Goal: Task Accomplishment & Management: Complete application form

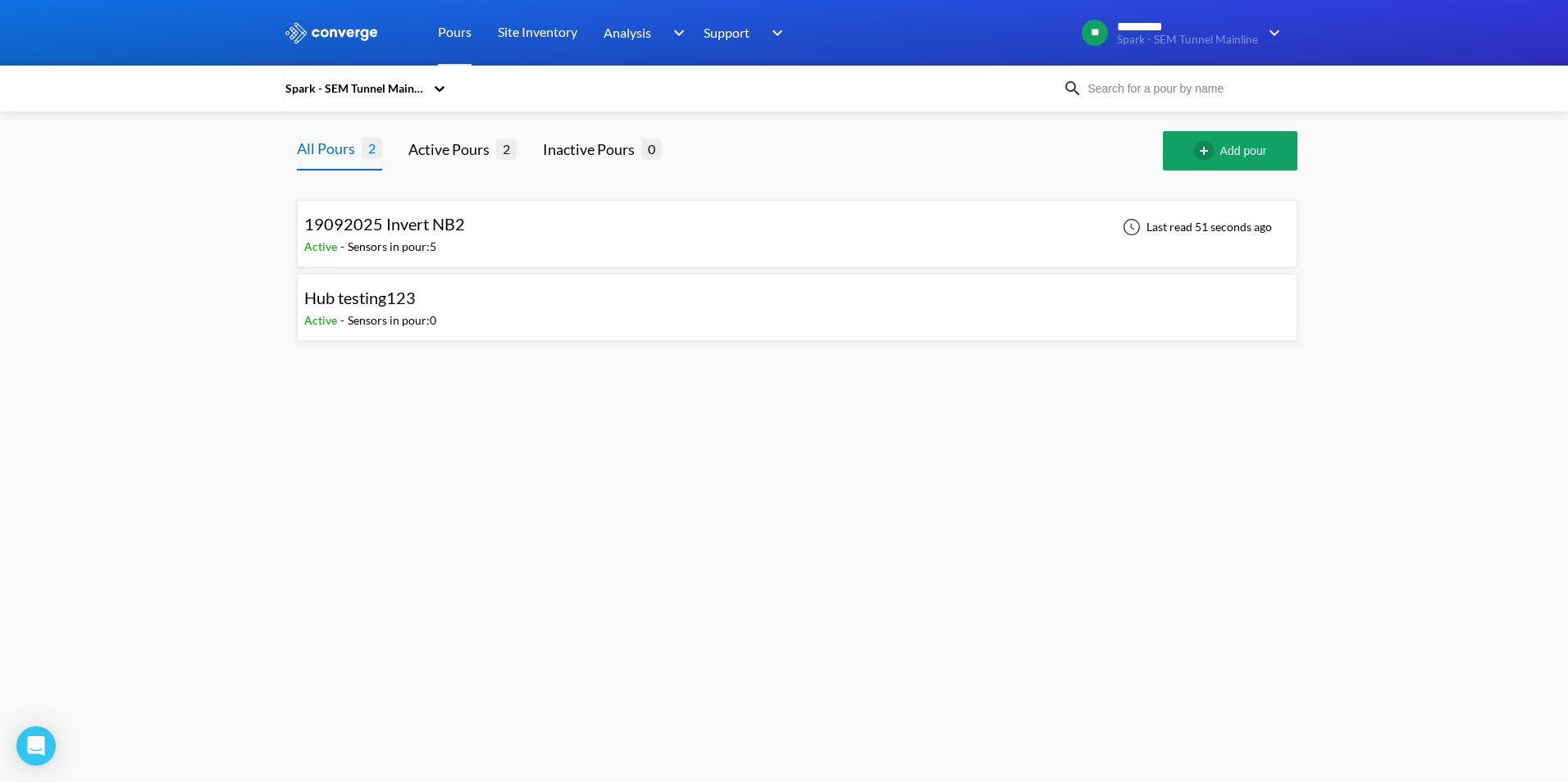
click at [444, 97] on div at bounding box center [440, 88] width 17 height 38
click at [393, 162] on div "Spark - SEM Tunnel Mainline" at bounding box center [366, 173] width 164 height 49
click at [443, 232] on span "19092025 Invert NB2" at bounding box center [385, 223] width 161 height 19
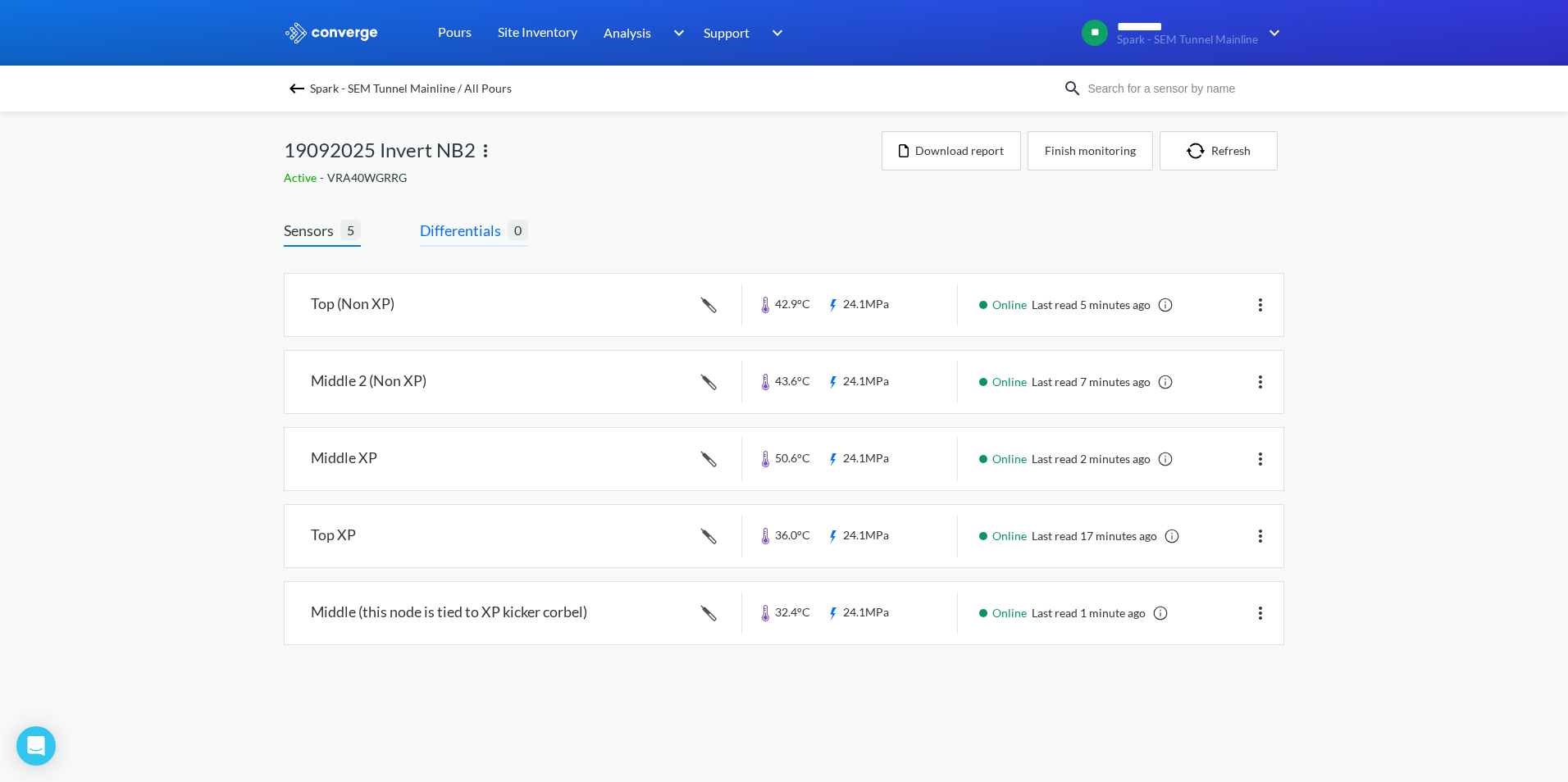
click at [468, 234] on span "Differentials" at bounding box center [464, 230] width 88 height 23
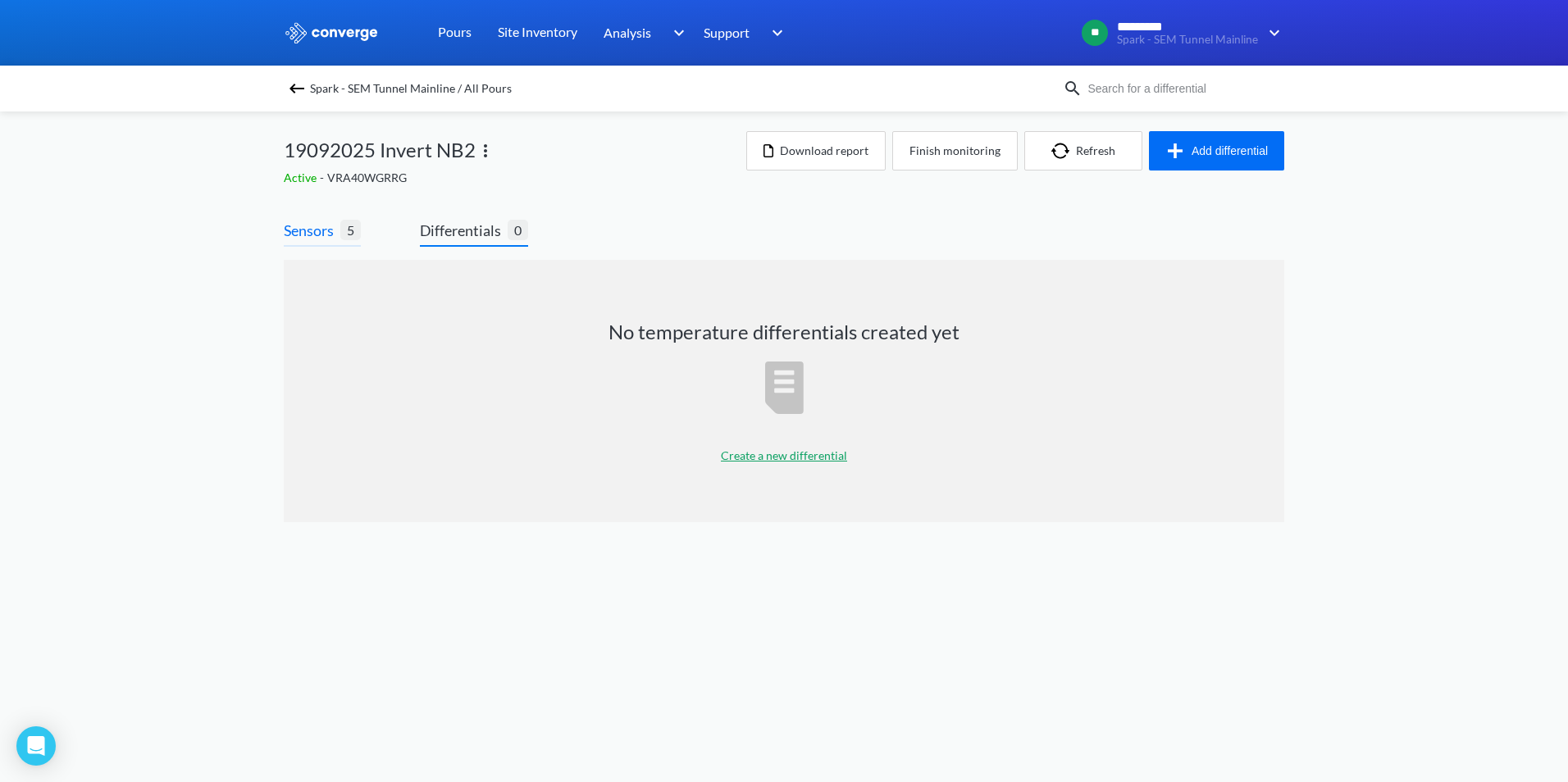
click at [308, 223] on span "Sensors" at bounding box center [311, 230] width 56 height 23
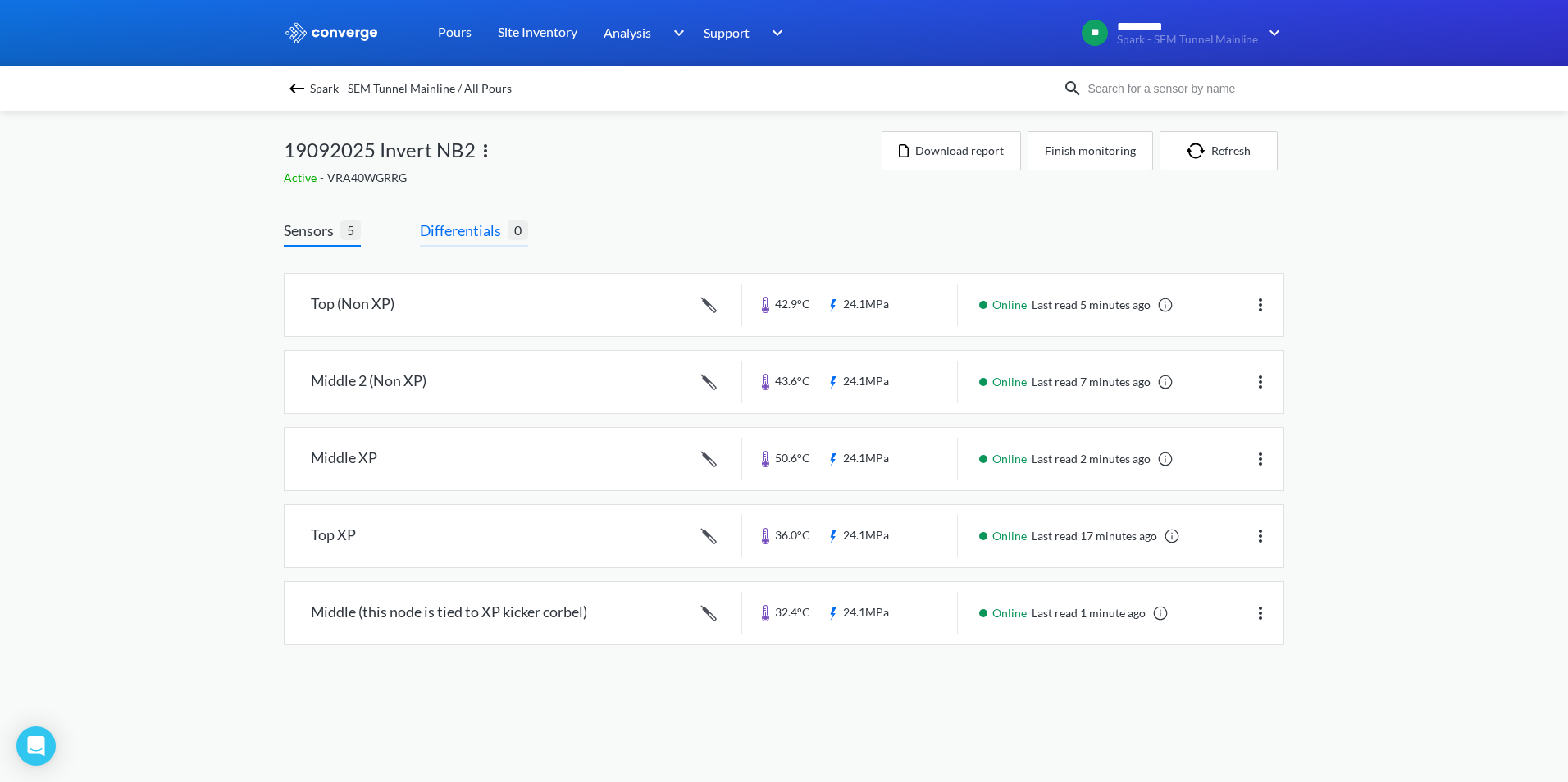
click at [437, 229] on span "Differentials" at bounding box center [464, 230] width 88 height 23
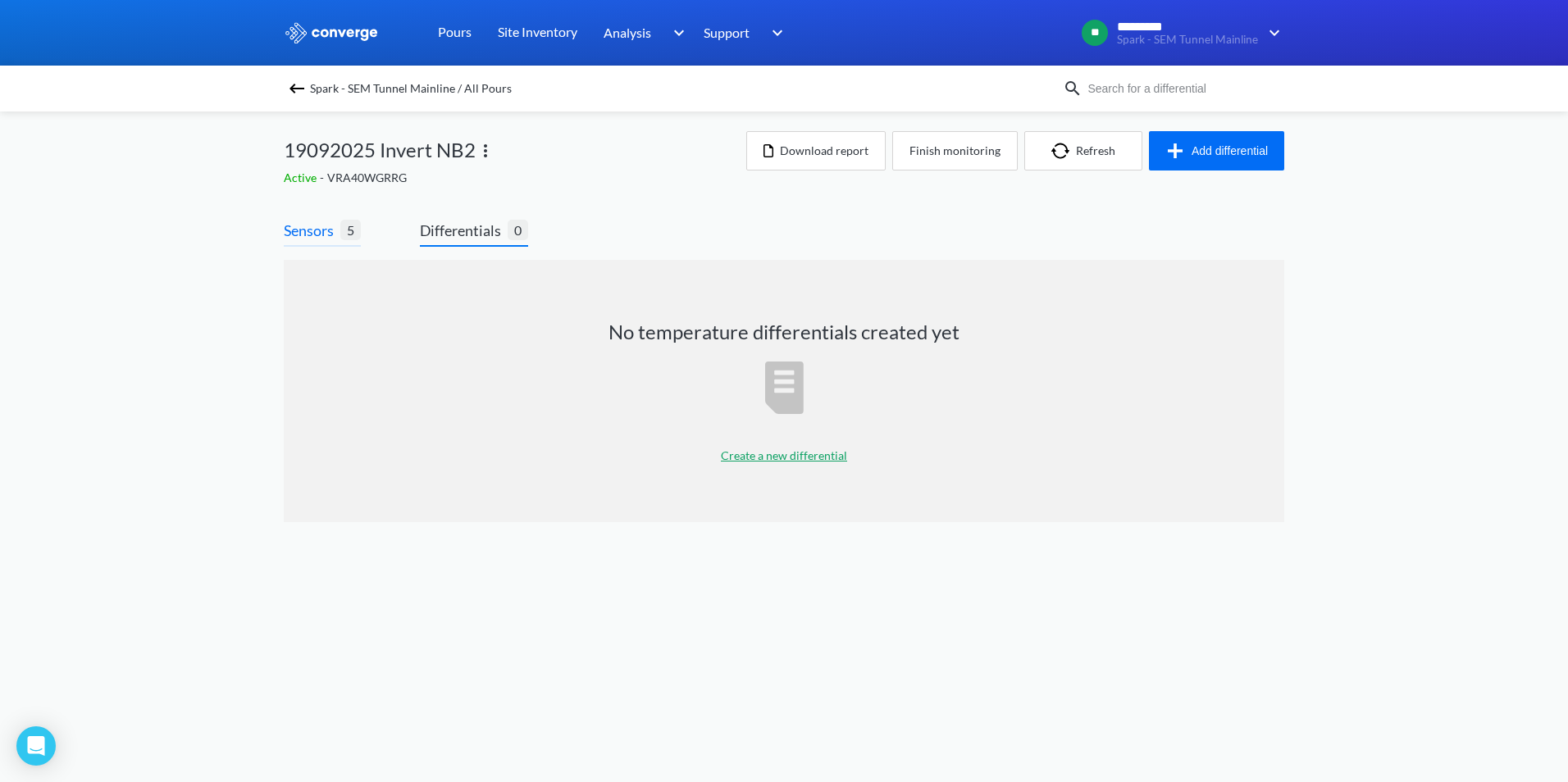
click at [297, 224] on span "Sensors" at bounding box center [311, 230] width 56 height 23
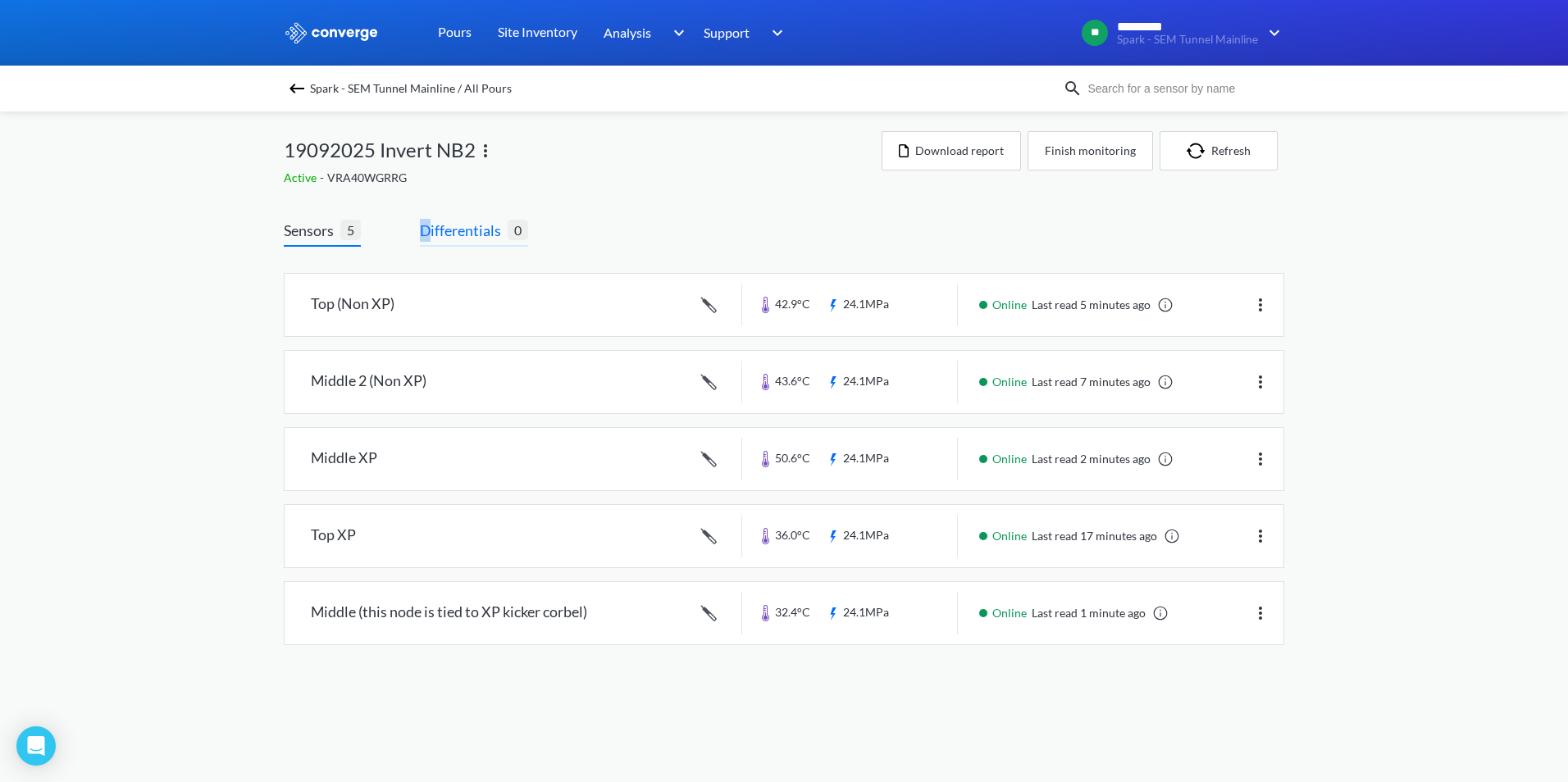
click at [427, 225] on span "Differentials" at bounding box center [464, 230] width 88 height 23
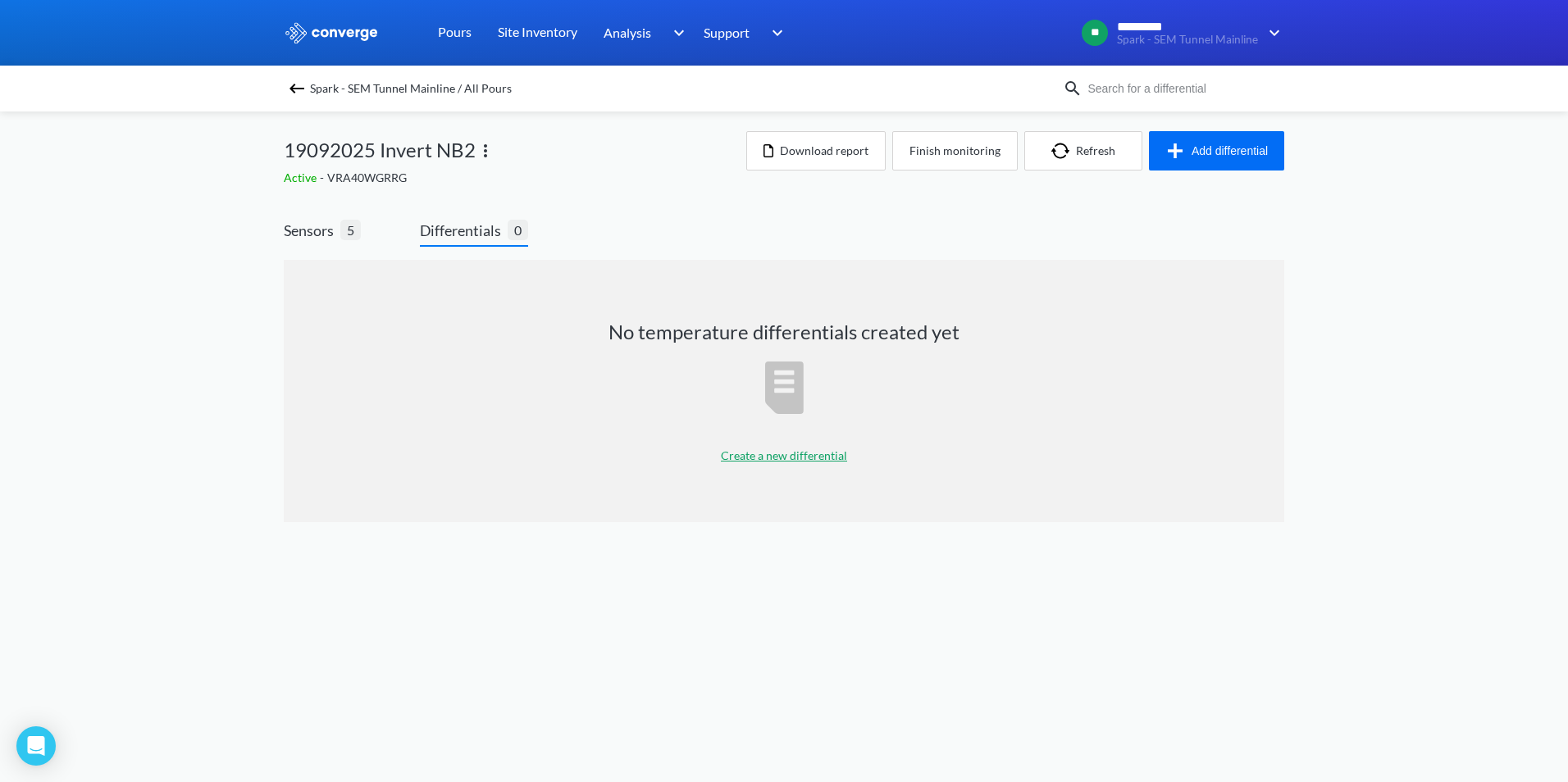
click at [790, 460] on p "Create a new differential" at bounding box center [784, 456] width 127 height 18
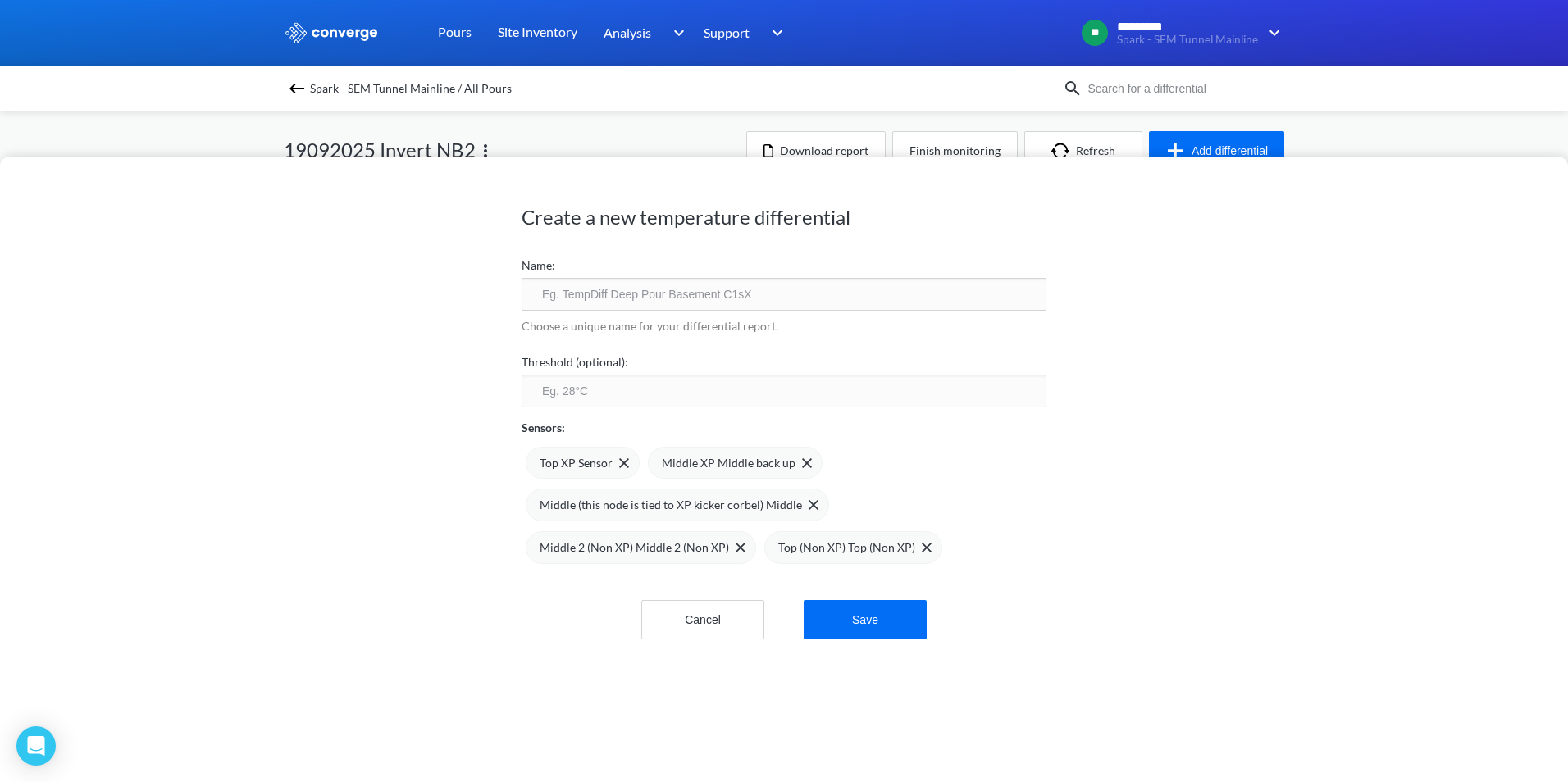
click at [597, 298] on input "text" at bounding box center [784, 295] width 525 height 33
drag, startPoint x: 659, startPoint y: 294, endPoint x: 1128, endPoint y: 339, distance: 471.2
click at [1128, 339] on div "Create a new temperature differential Name: Temperature Differential VT1 Choose…" at bounding box center [784, 470] width 1568 height 626
click at [672, 290] on input "Temperature Differential NB2 Inver" at bounding box center [784, 295] width 525 height 33
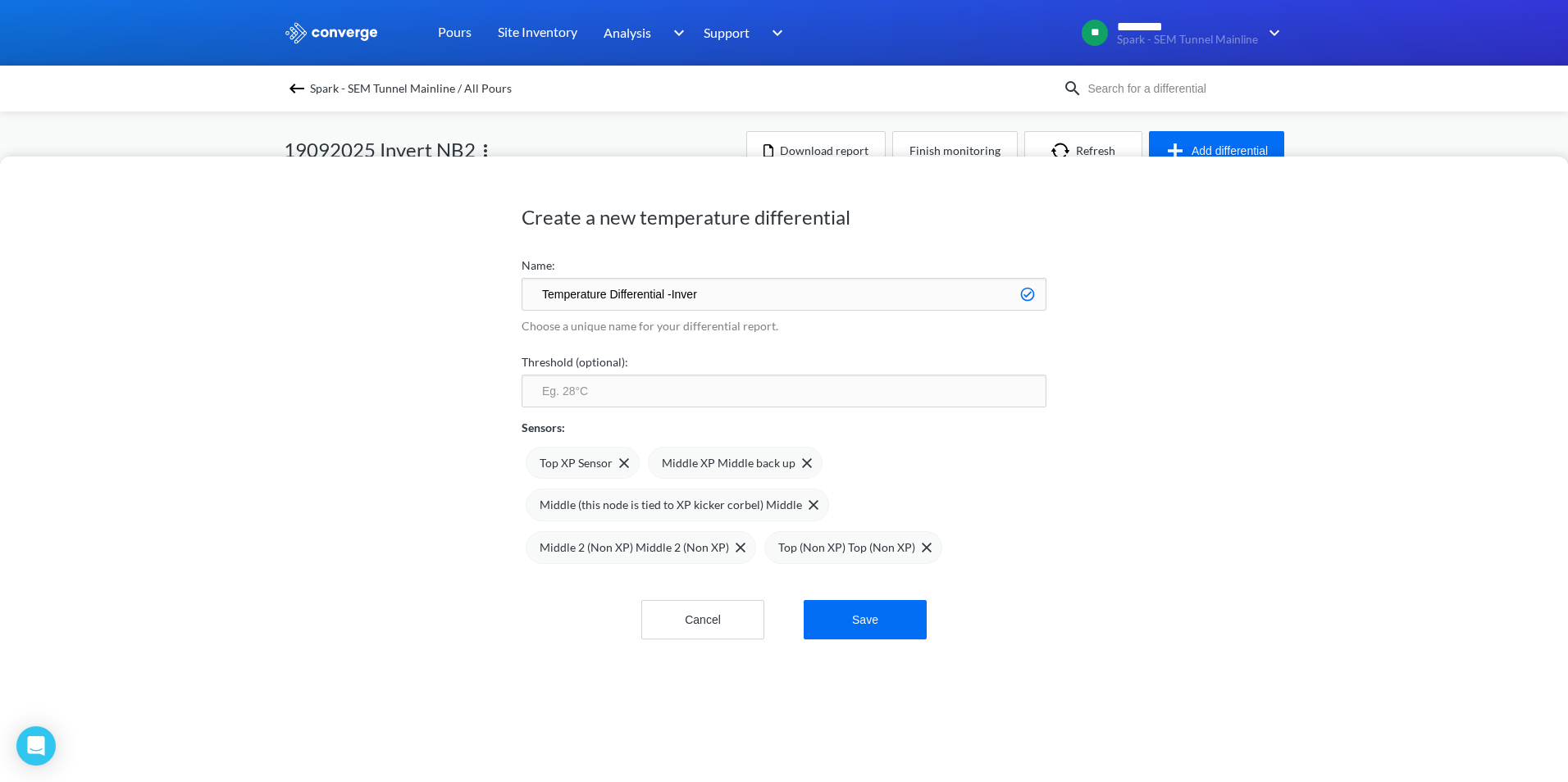
click at [716, 292] on input "Temperature Differential -Inver" at bounding box center [784, 295] width 525 height 33
click at [666, 295] on input "Temperature Differential -Invert NB2" at bounding box center [784, 295] width 525 height 33
type input "Temperature Differential - Invert NB2"
click at [670, 395] on input "number" at bounding box center [784, 391] width 525 height 33
click at [360, 491] on div "Create a new temperature differential Name: Temperature Differential - Invert N…" at bounding box center [784, 470] width 1568 height 626
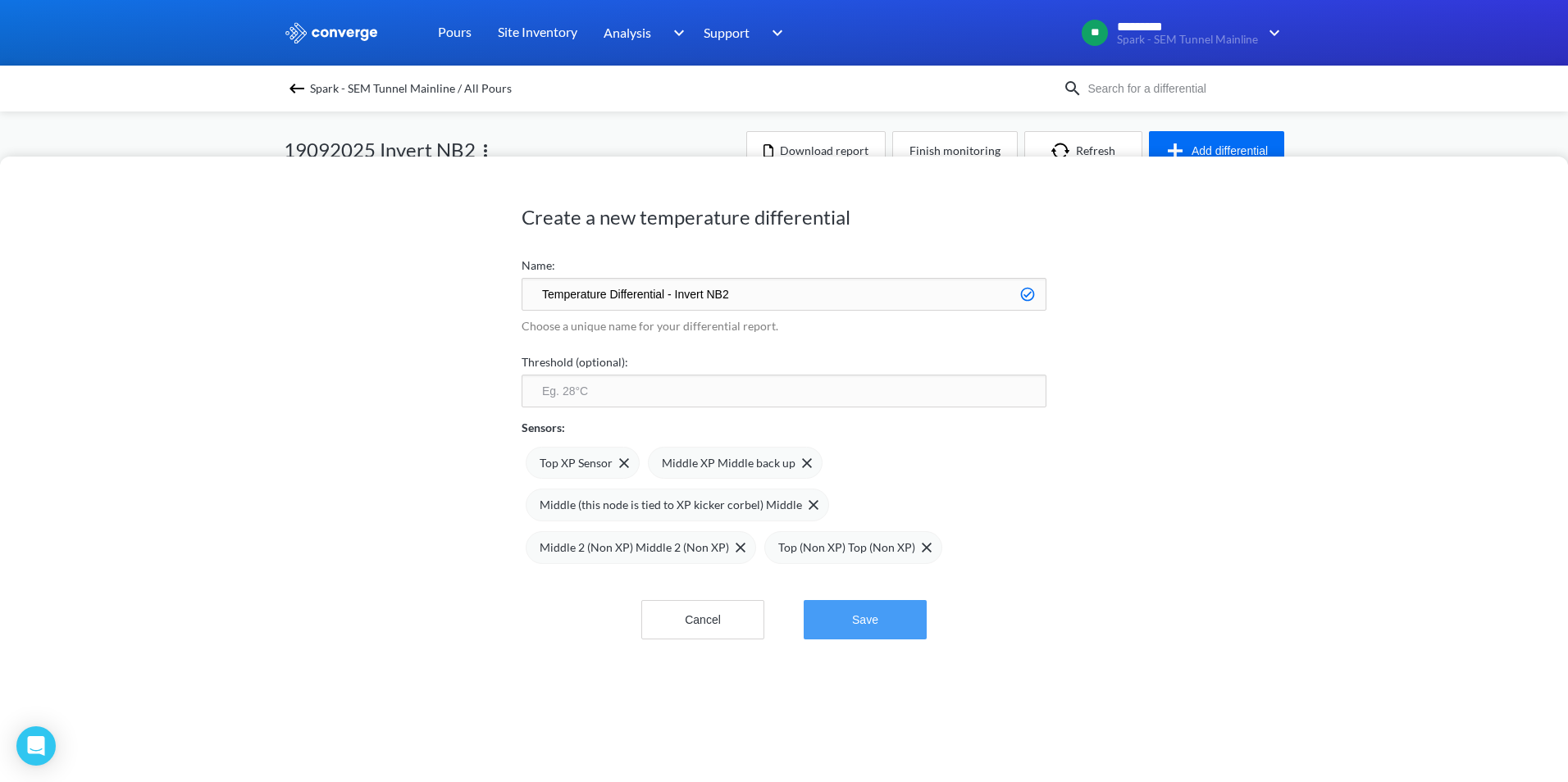
click at [844, 618] on button "Save" at bounding box center [864, 620] width 123 height 40
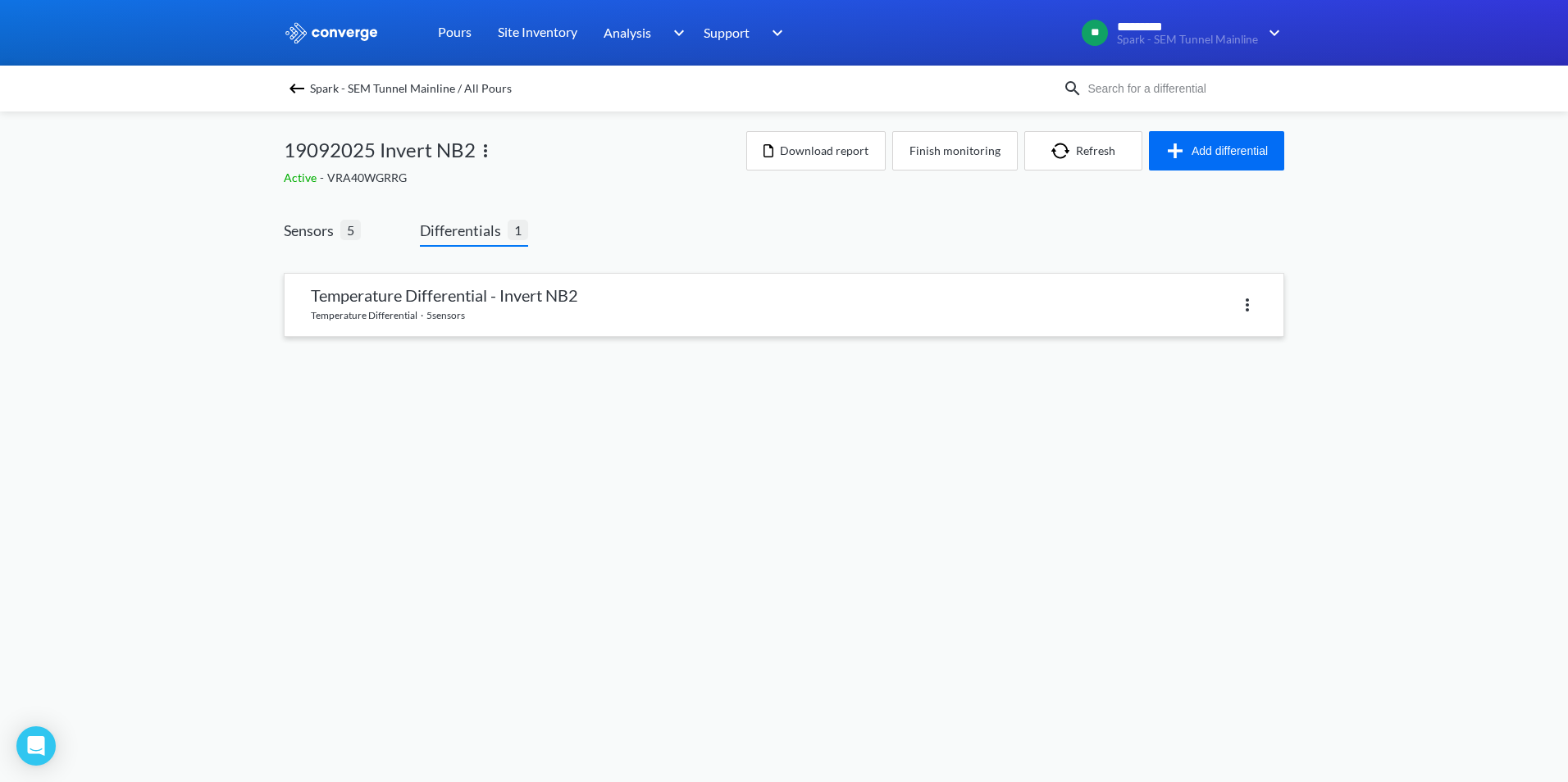
click at [417, 295] on link at bounding box center [784, 306] width 999 height 63
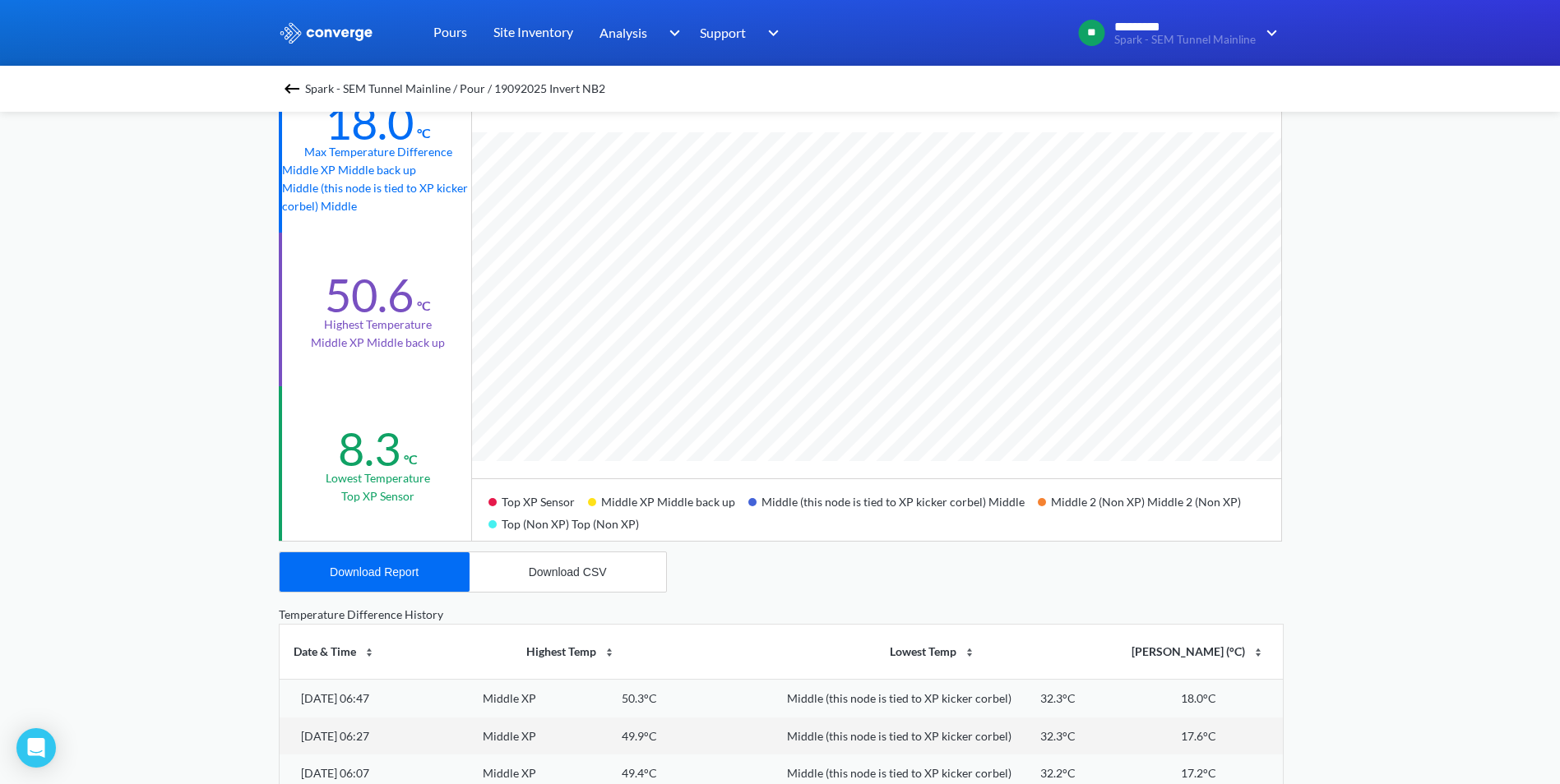
scroll to position [246, 0]
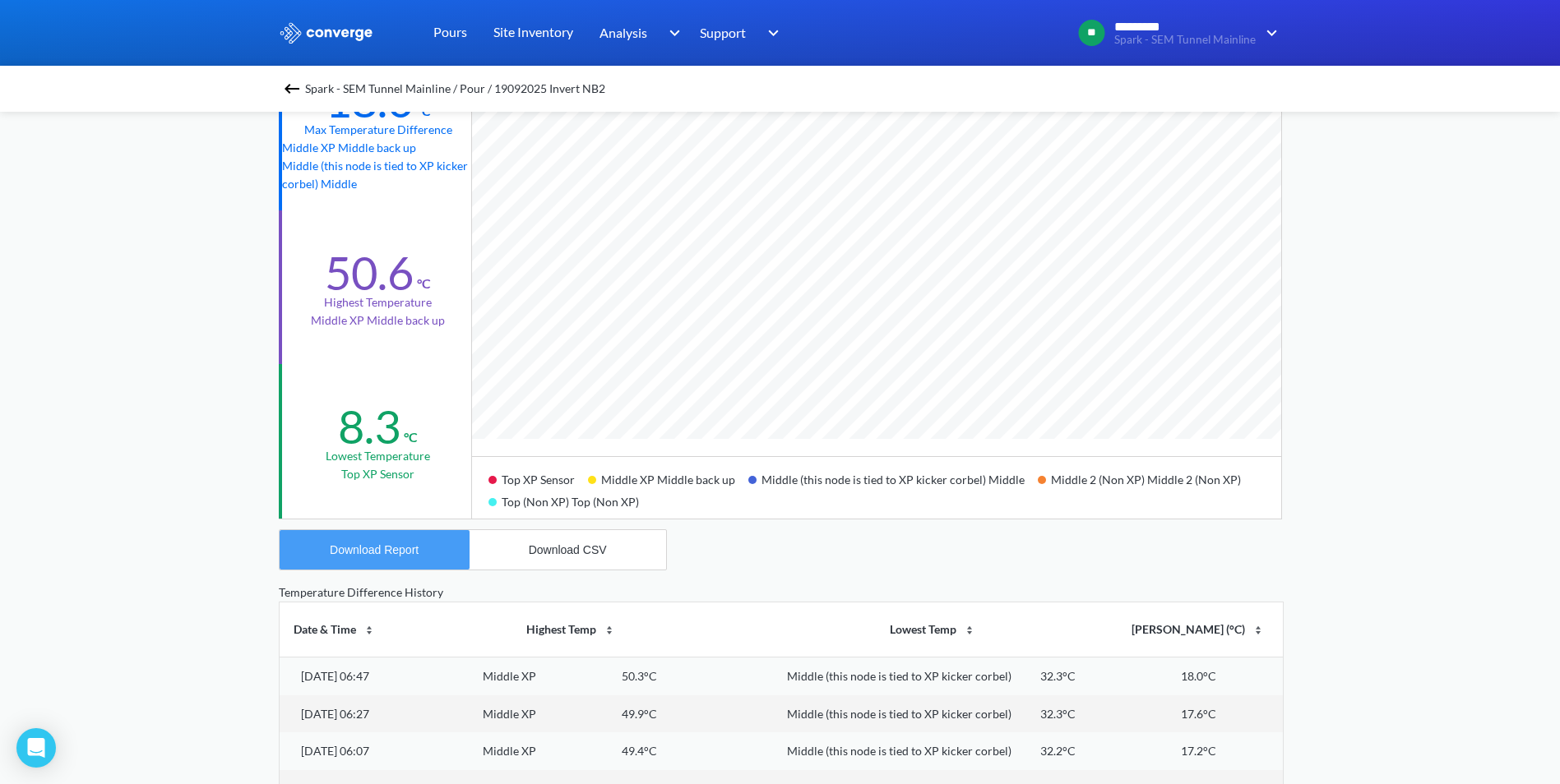
click at [399, 550] on div "Download Report" at bounding box center [374, 550] width 89 height 13
drag, startPoint x: 399, startPoint y: 550, endPoint x: 252, endPoint y: 467, distance: 168.8
click at [131, 463] on div "MENU Spark - SEM Tunnel Mainline Pours Site Inventory Analysis Concrete Perform…" at bounding box center [780, 442] width 1560 height 1378
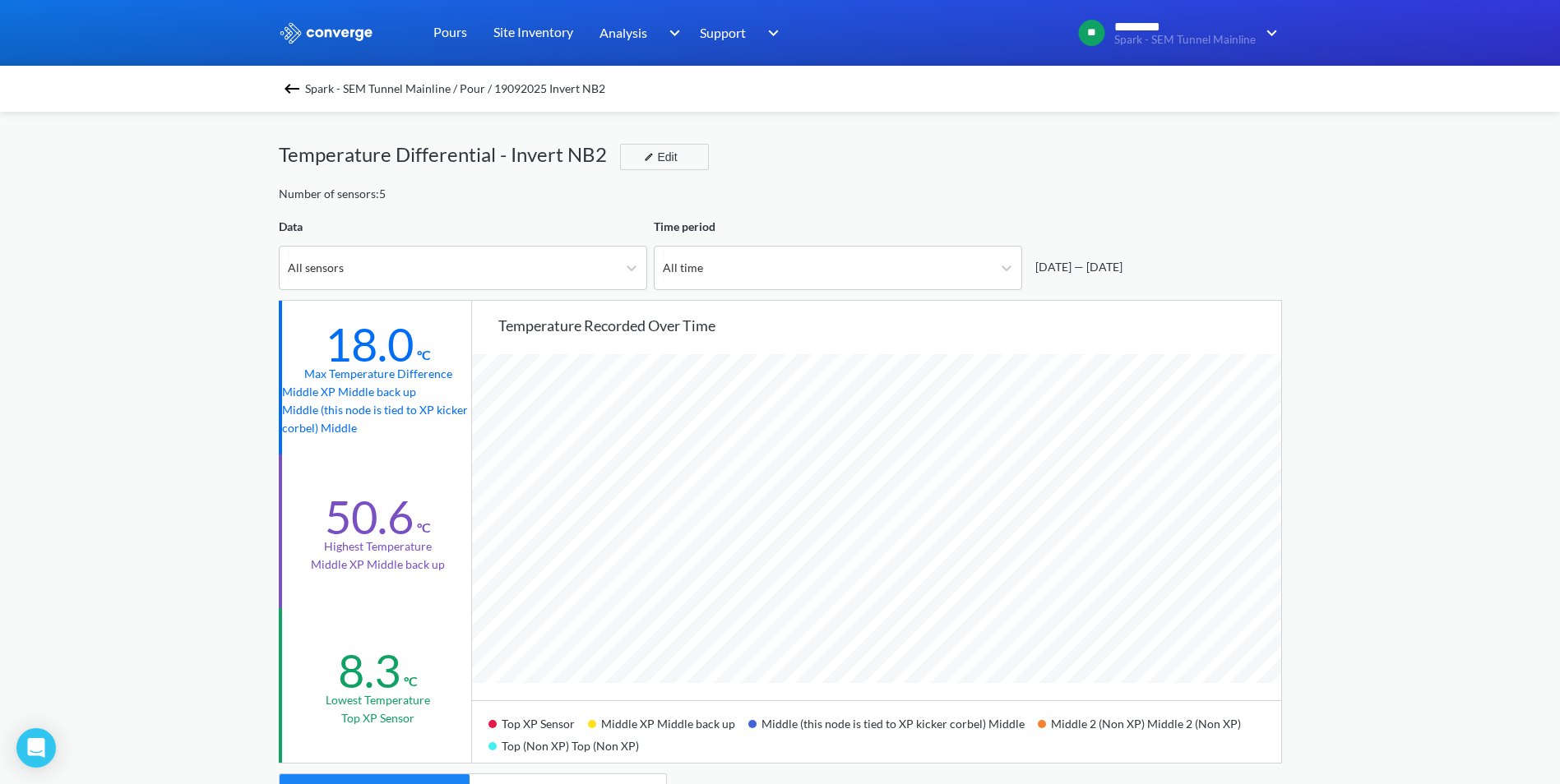
scroll to position [0, 0]
click at [328, 36] on img at bounding box center [326, 32] width 95 height 21
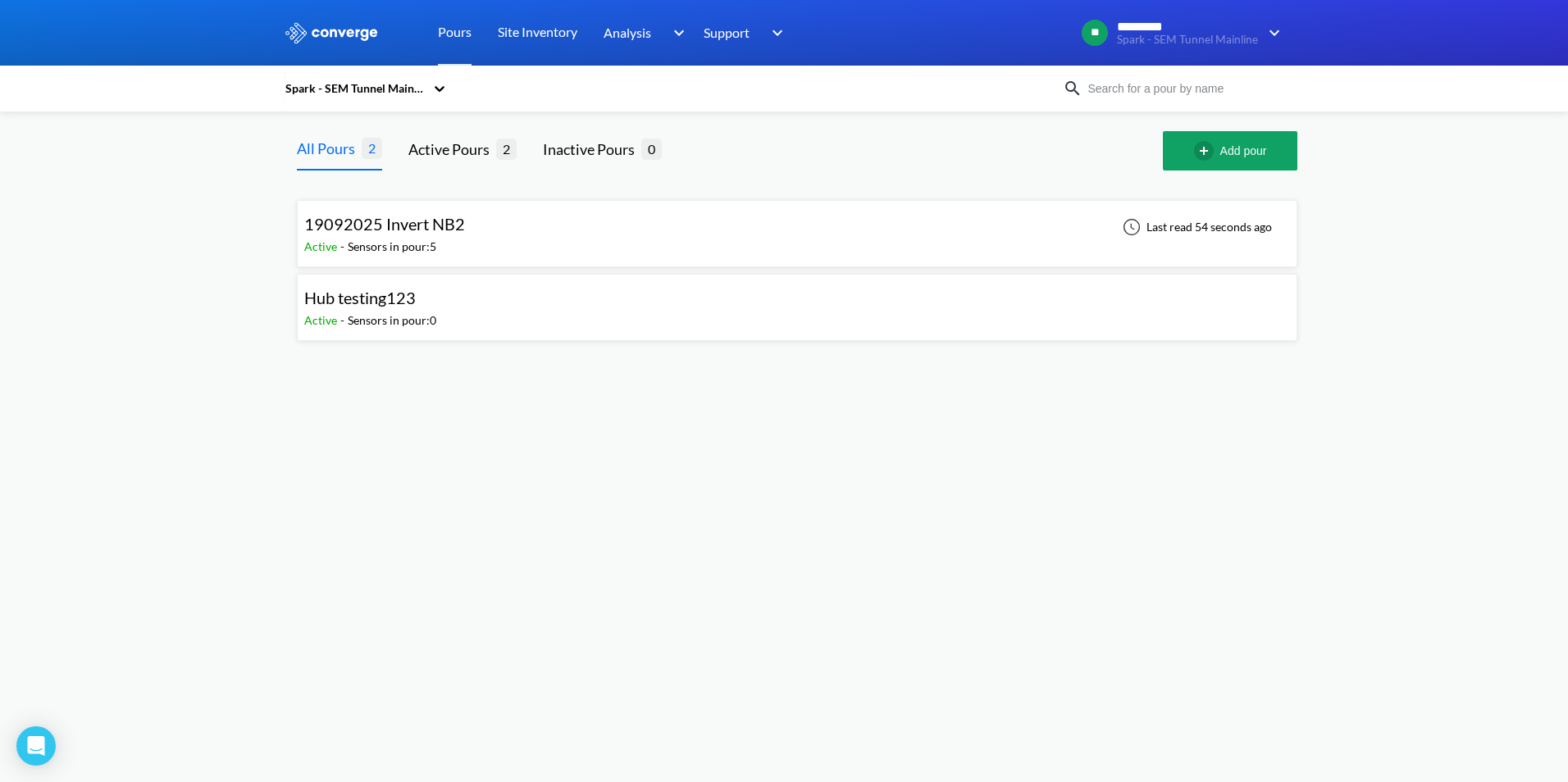
click at [488, 244] on div "19092025 Invert NB2 Active - Sensors in pour: 5 Last read 54 seconds ago" at bounding box center [798, 234] width 986 height 53
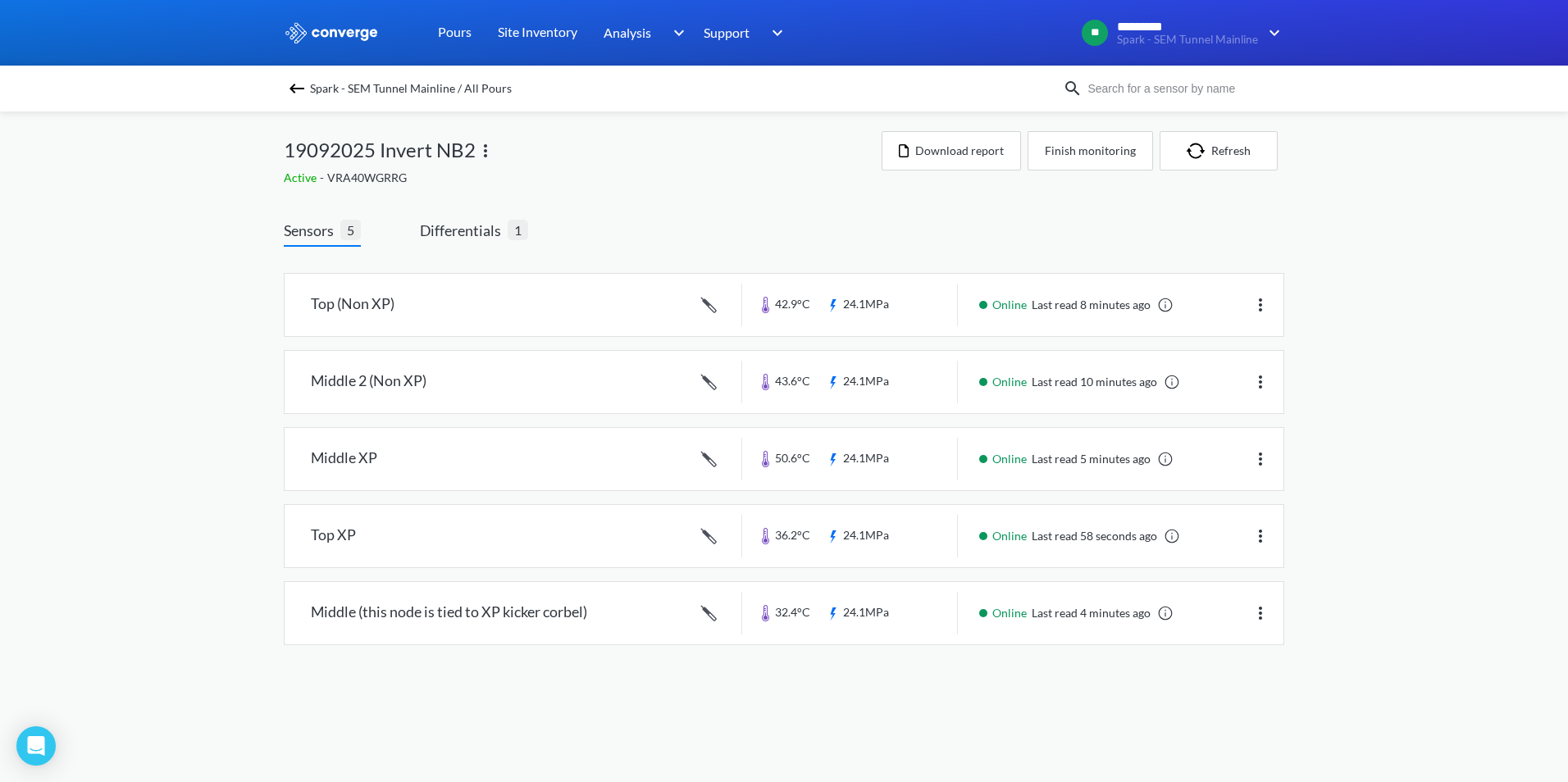
click at [459, 253] on div "Top (Non XP) 42.9°C 24.1MPa Online Last read 8 minutes ago Middle 2 (Non XP) 43…" at bounding box center [784, 462] width 1001 height 431
click at [472, 237] on span "Differentials" at bounding box center [464, 230] width 88 height 23
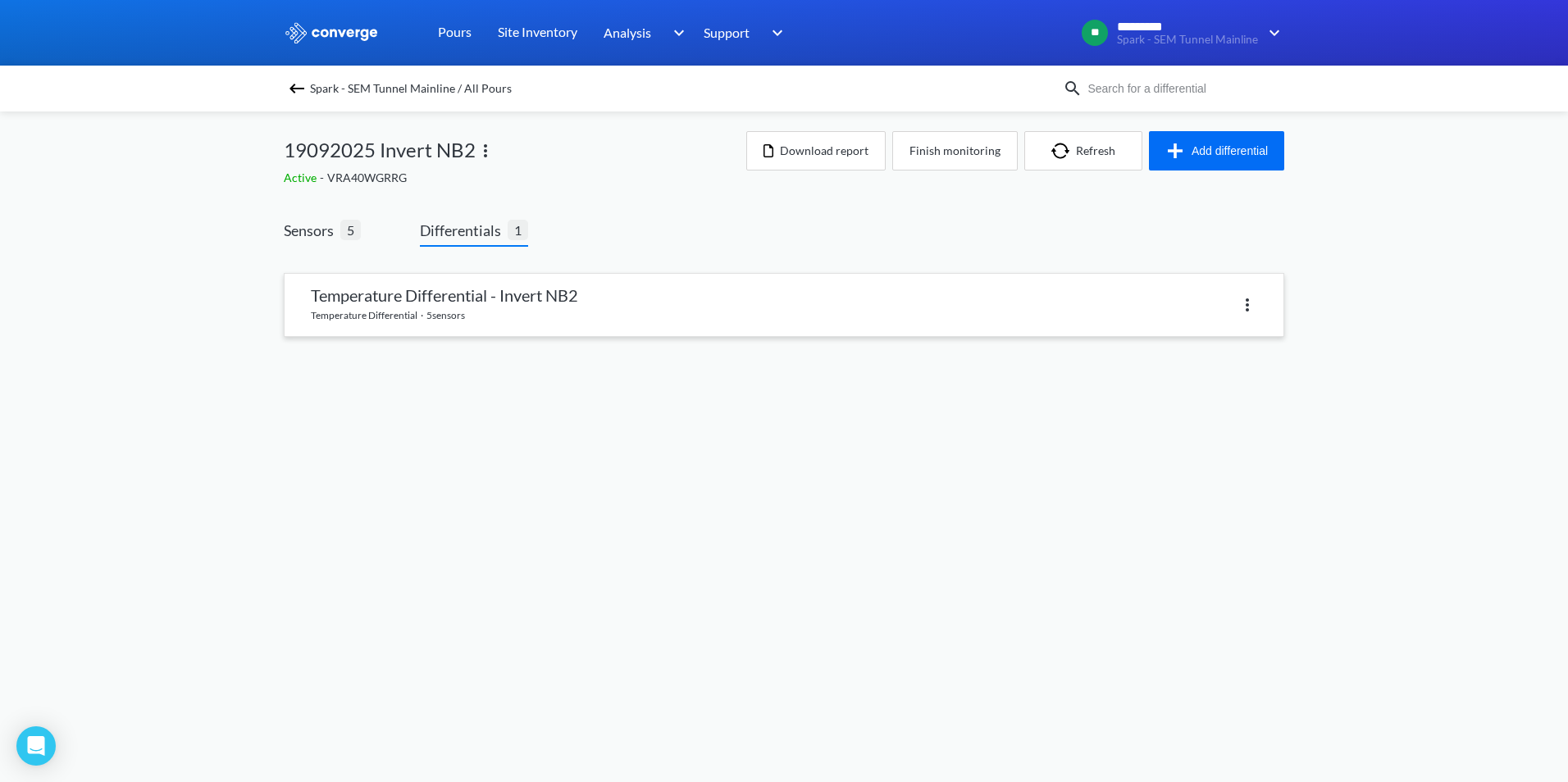
click at [423, 314] on link at bounding box center [784, 306] width 999 height 63
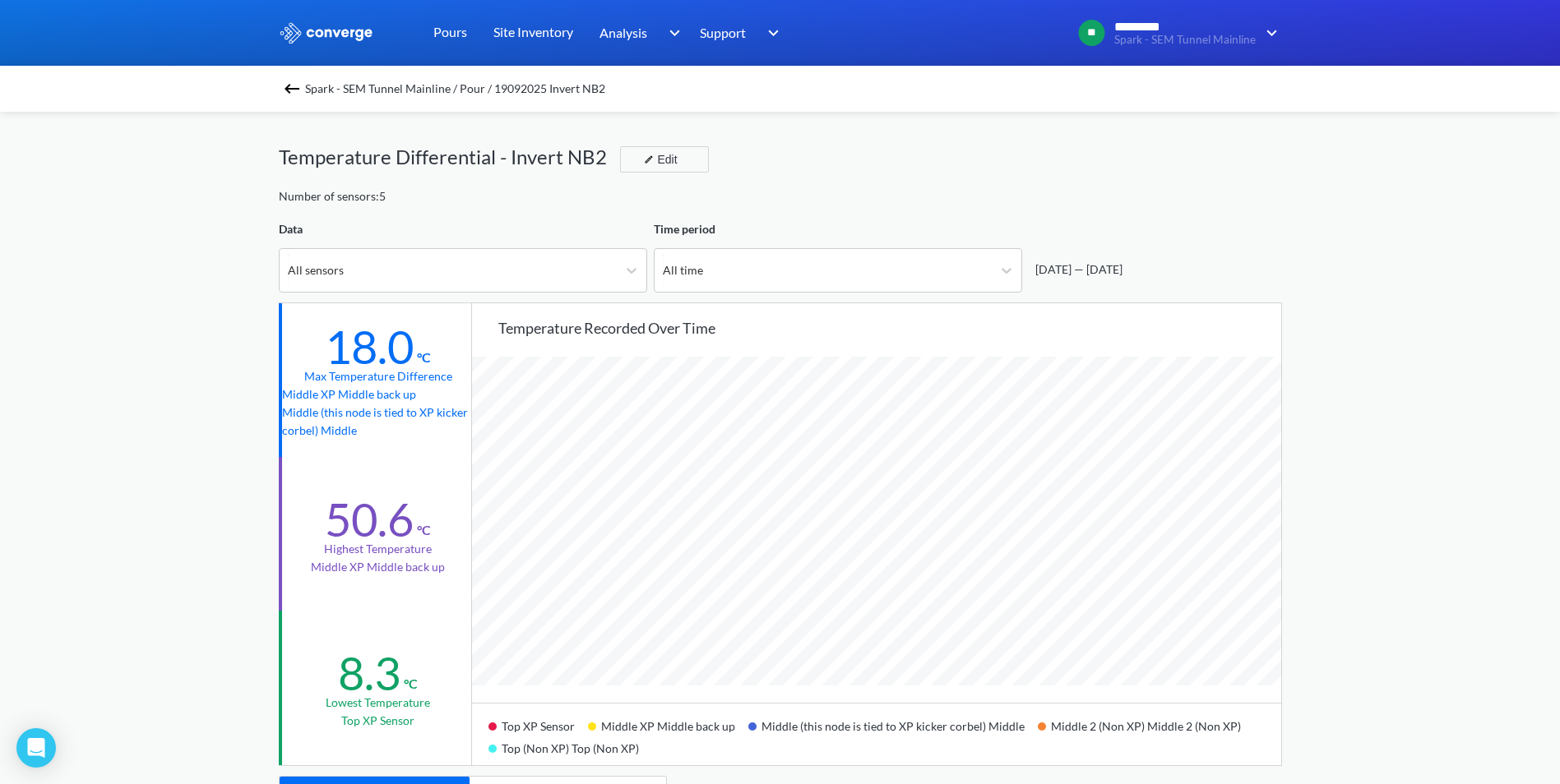
click at [302, 87] on img at bounding box center [292, 88] width 19 height 19
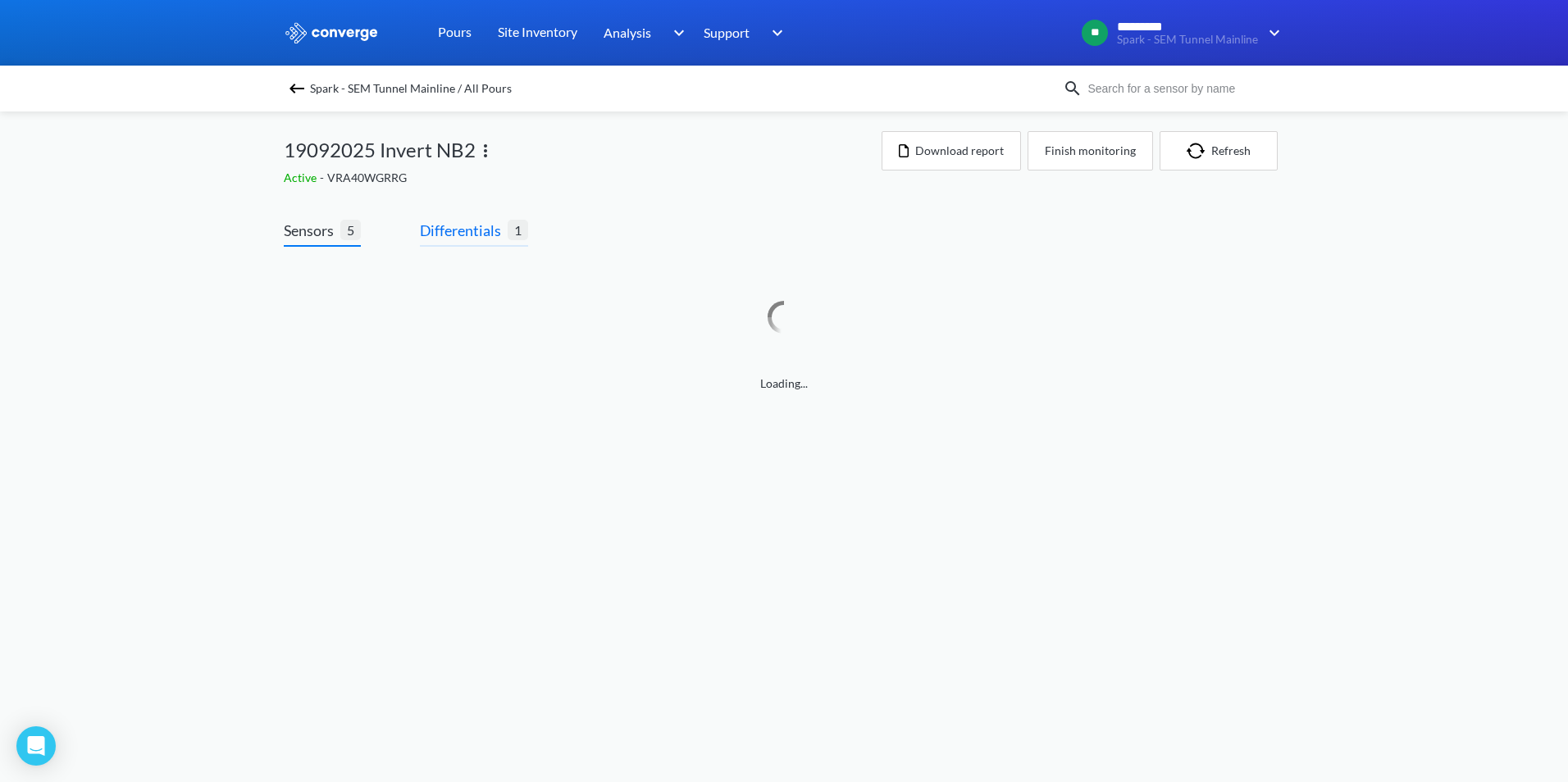
click at [481, 238] on span "Differentials" at bounding box center [464, 230] width 88 height 23
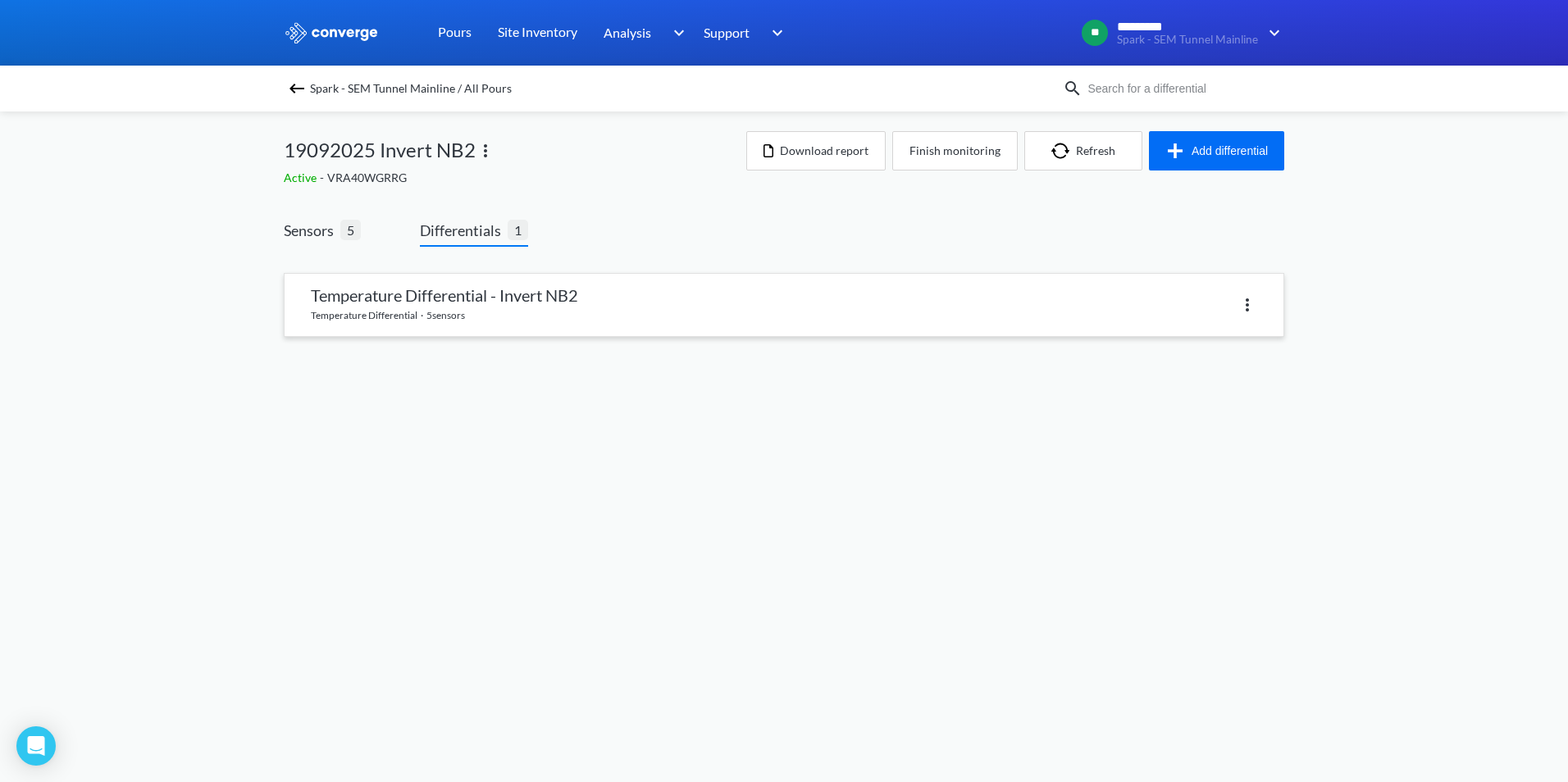
click at [1251, 312] on img at bounding box center [1247, 305] width 19 height 19
click at [1206, 305] on div "Delete" at bounding box center [1205, 306] width 105 height 31
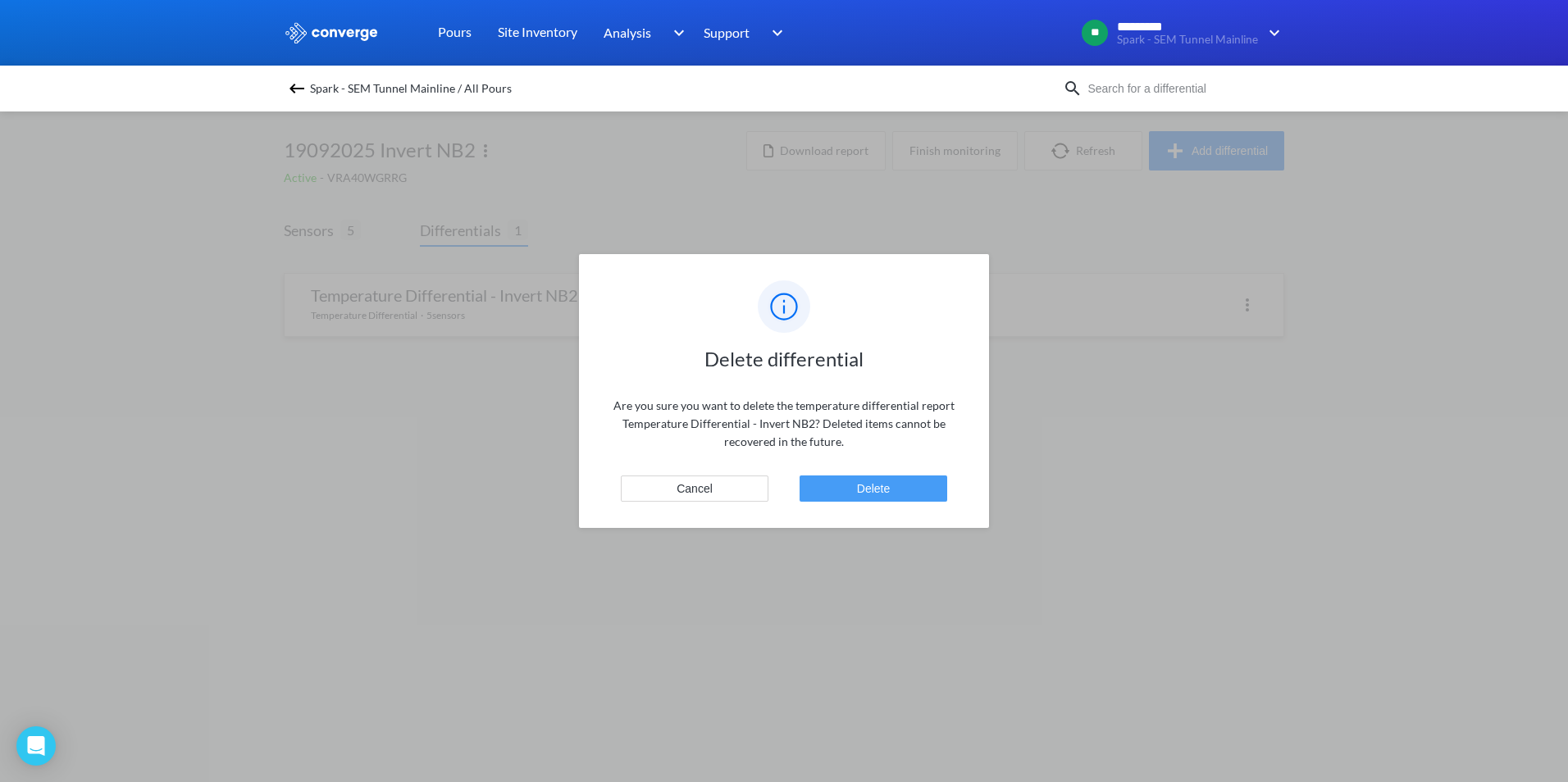
click at [892, 494] on button "Delete" at bounding box center [874, 488] width 148 height 26
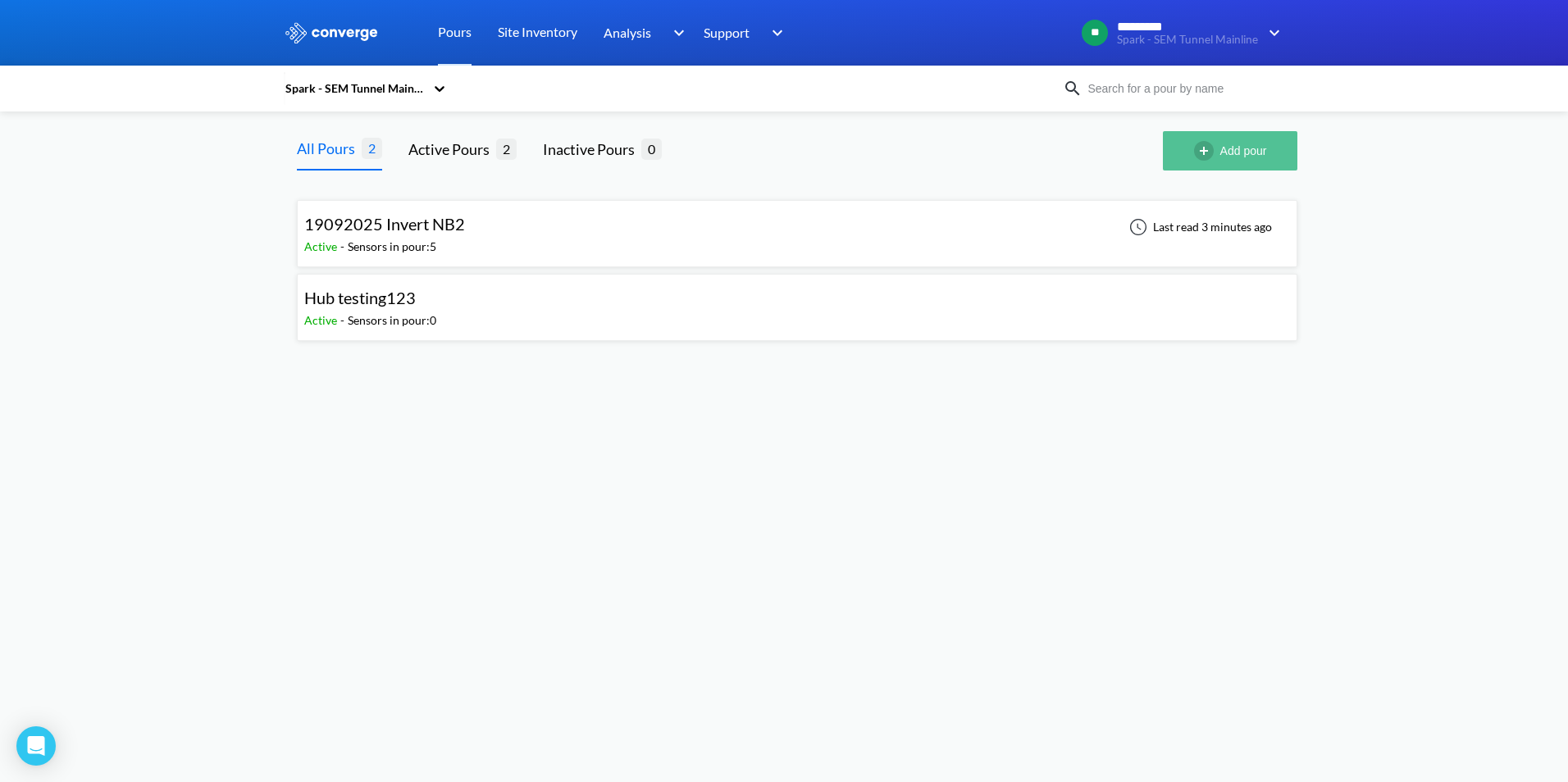
click at [1244, 159] on button "Add pour" at bounding box center [1231, 150] width 135 height 40
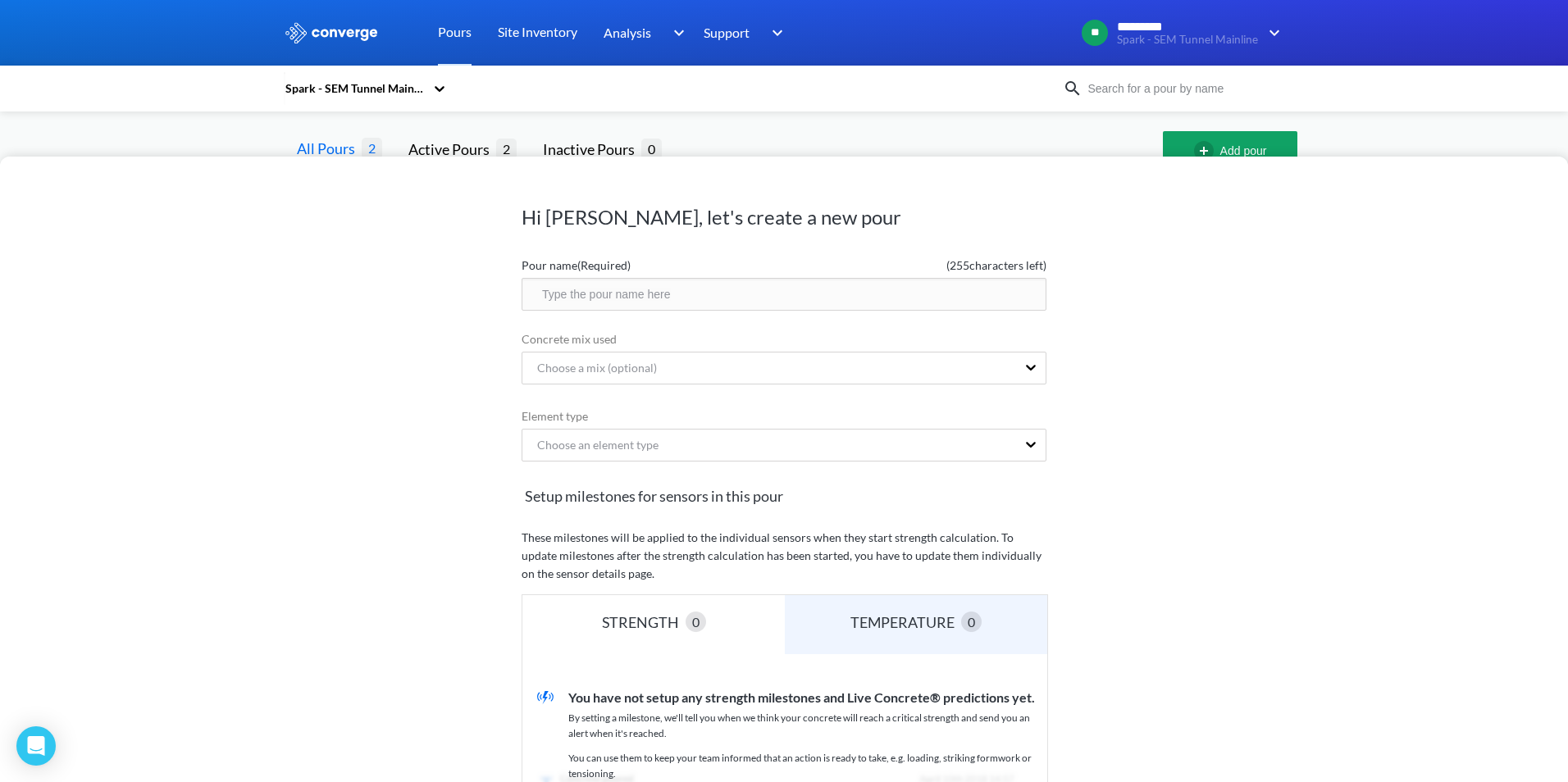
click at [845, 391] on form "Pour name (Required) ( 255 characters left) Concrete mix used Choose a mix (opt…" at bounding box center [784, 608] width 525 height 716
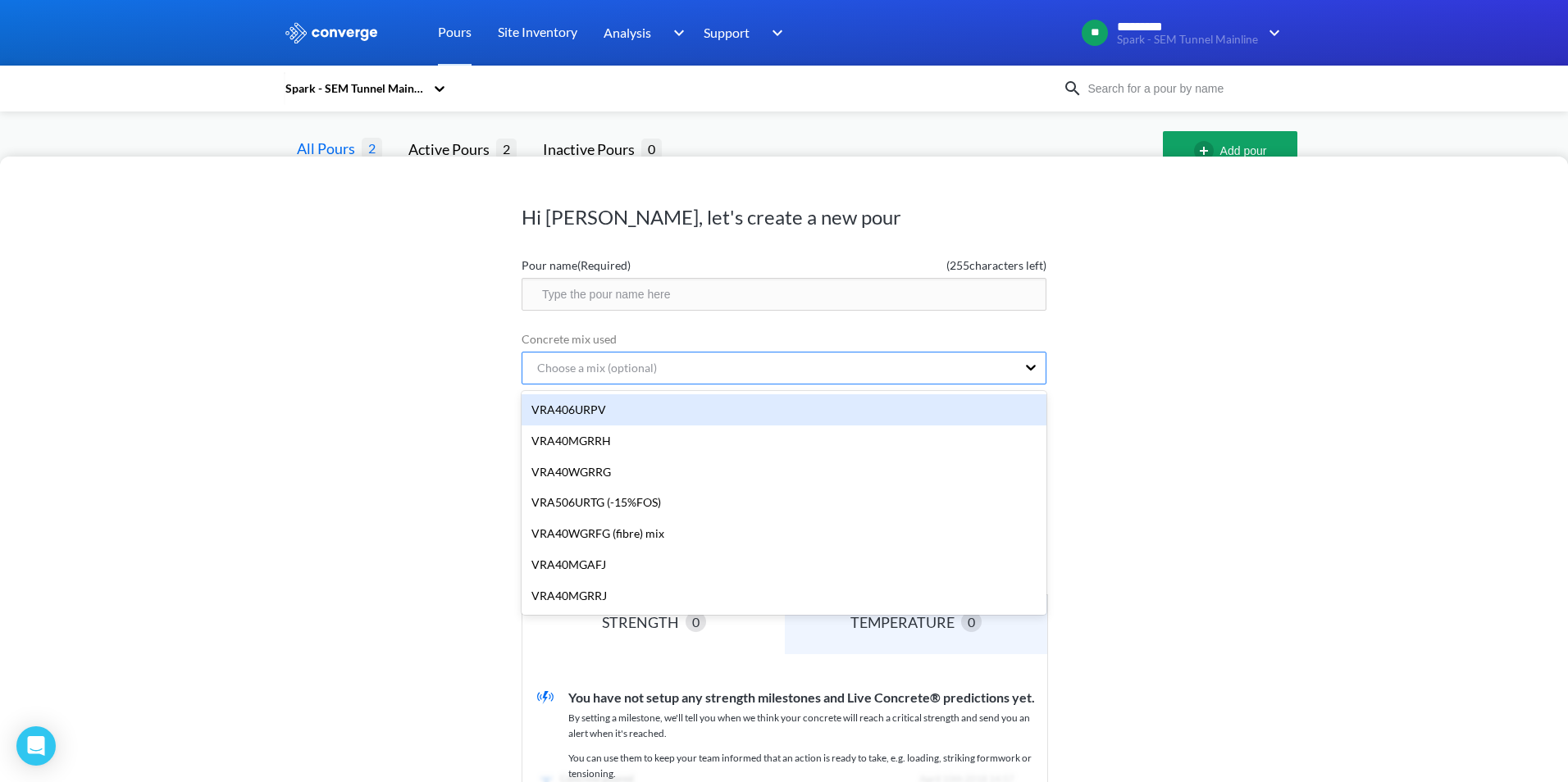
drag, startPoint x: 865, startPoint y: 373, endPoint x: 885, endPoint y: 371, distance: 20.1
click at [870, 372] on div "Choose a mix (optional)" at bounding box center [769, 368] width 494 height 31
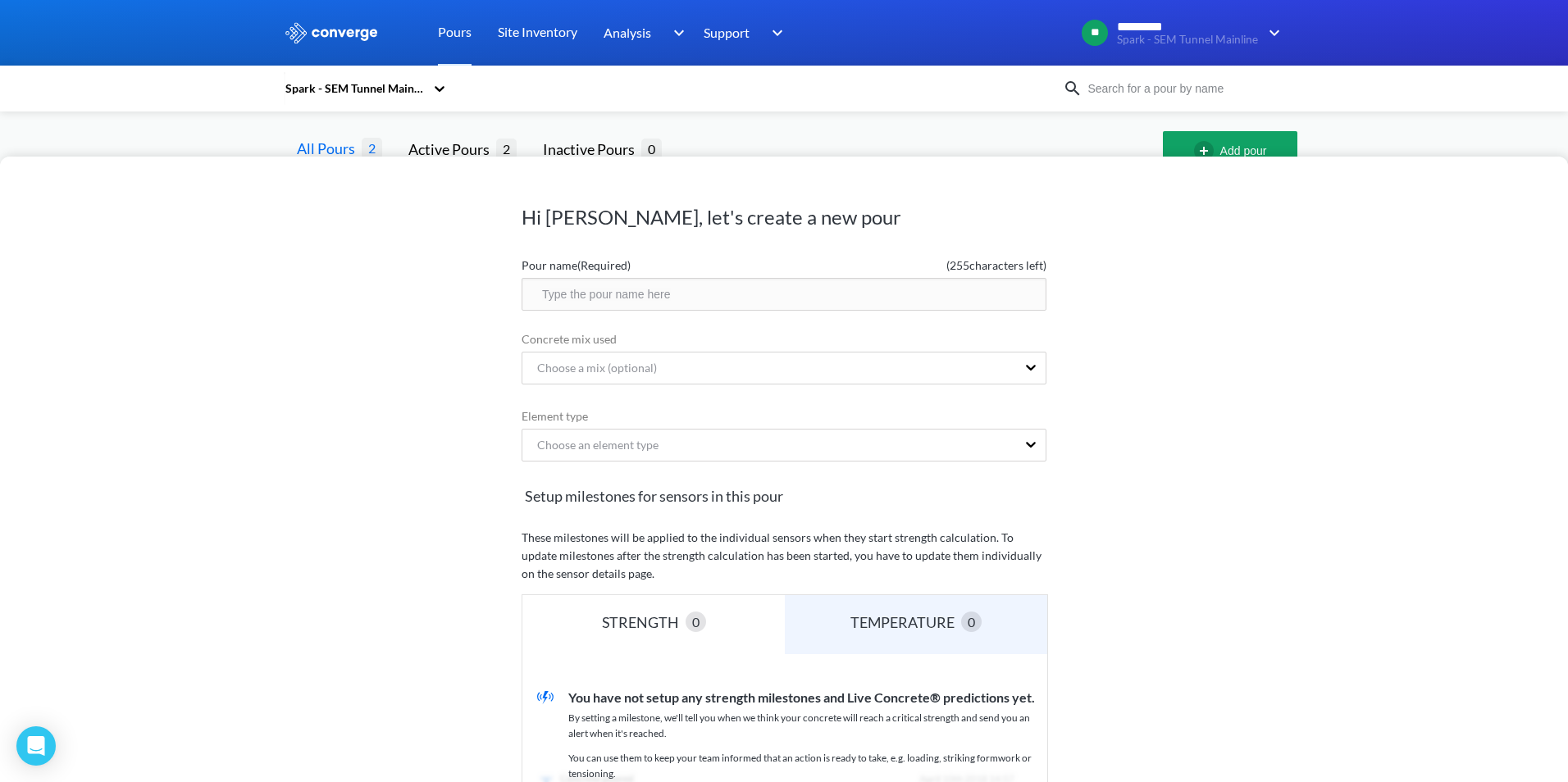
drag, startPoint x: 931, startPoint y: 388, endPoint x: 1017, endPoint y: 378, distance: 86.6
click at [940, 386] on form "Pour name (Required) ( 255 characters left) Concrete mix used 7 results availab…" at bounding box center [784, 608] width 525 height 716
click at [1023, 374] on icon at bounding box center [1031, 367] width 17 height 17
click at [452, 571] on div "Hi [PERSON_NAME], let's create a new pour Pour name (Required) ( 255 characters…" at bounding box center [784, 470] width 1568 height 626
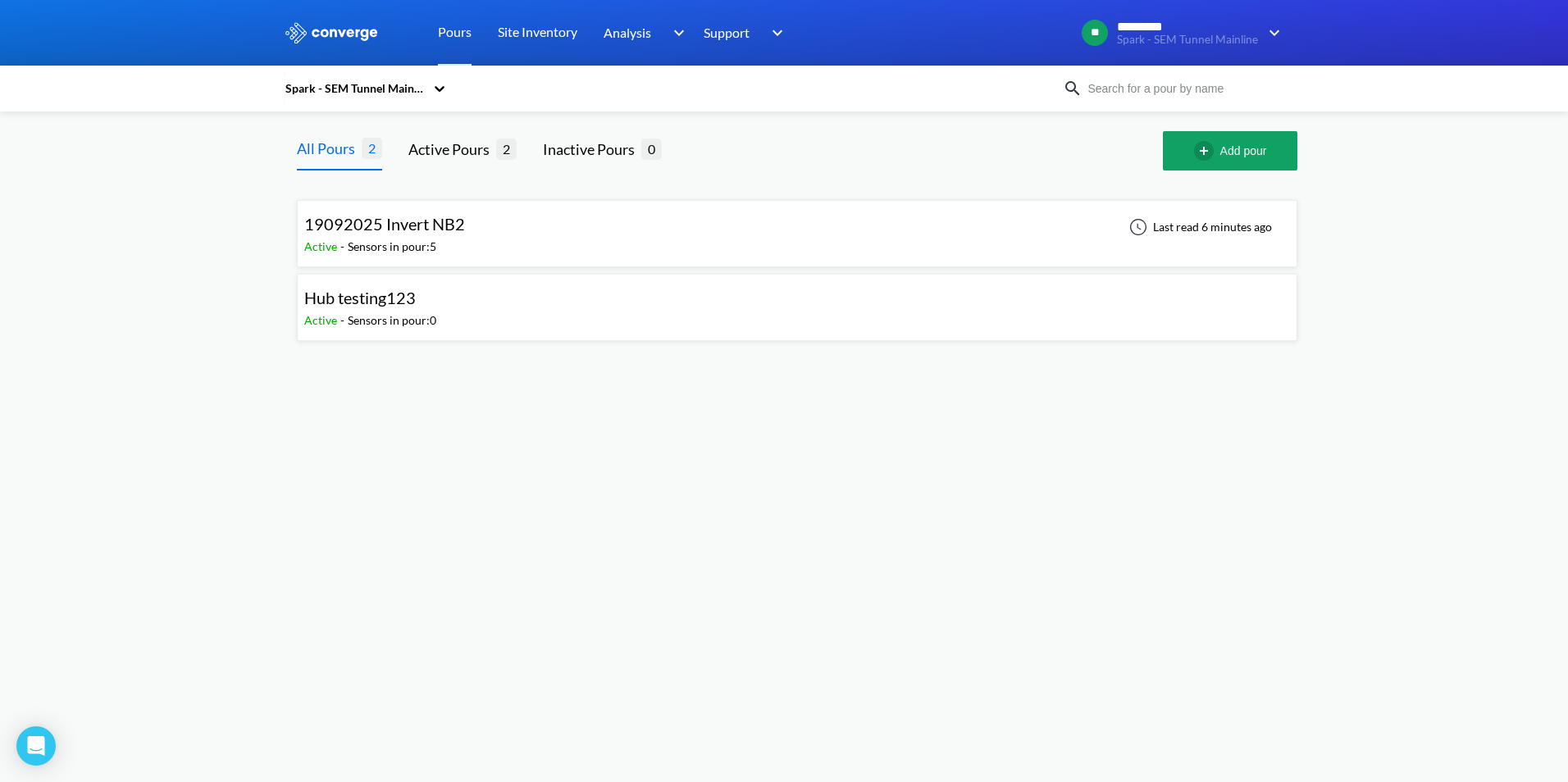
click at [472, 239] on div "19092025 Invert NB2 Active - Sensors in pour: 5 Last read 6 minutes ago" at bounding box center [798, 234] width 986 height 53
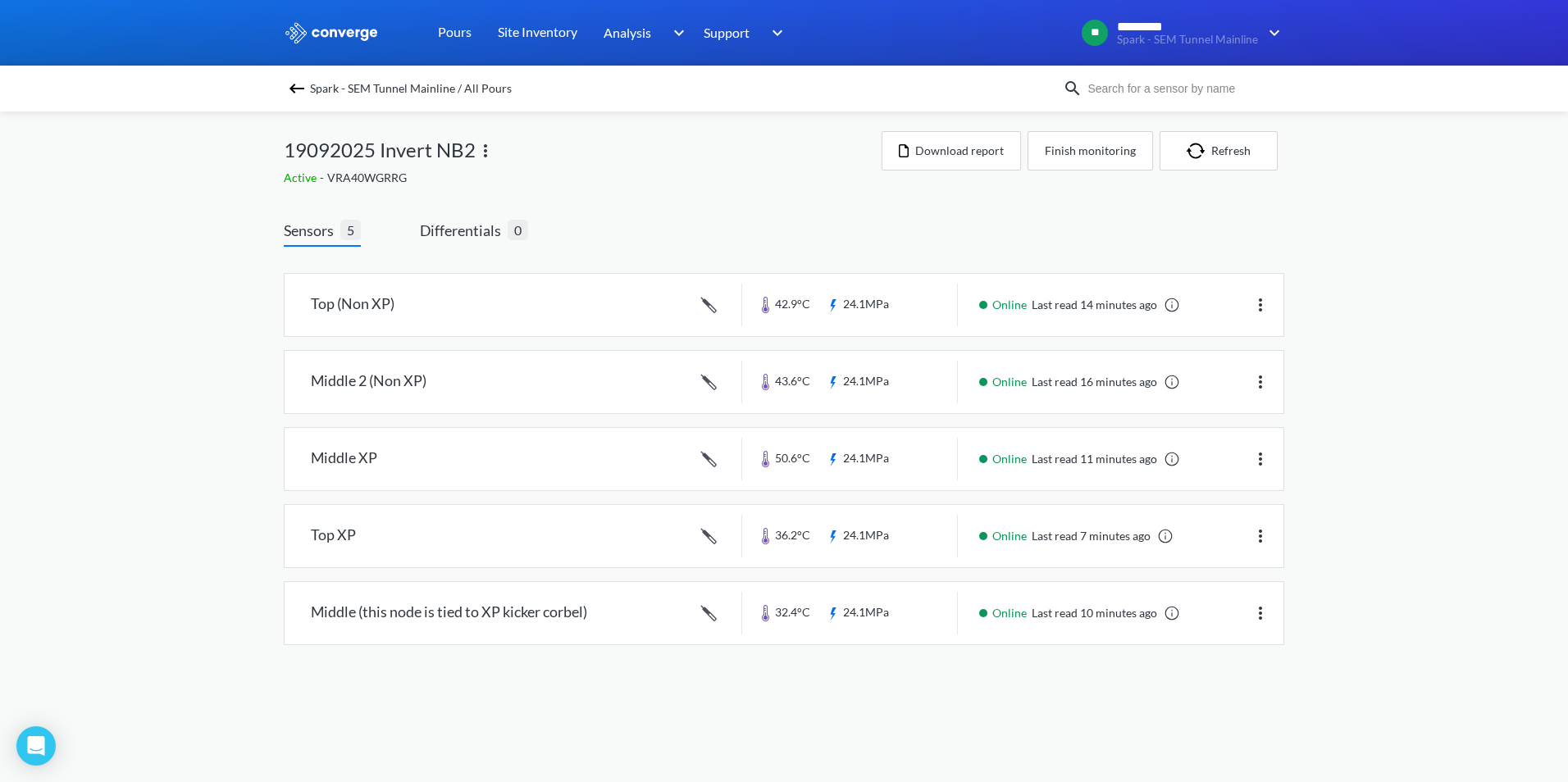
click at [358, 176] on div "Active - VRA40WGRRG" at bounding box center [583, 178] width 598 height 18
click at [359, 176] on div "Active - VRA40WGRRG" at bounding box center [583, 178] width 598 height 18
click at [293, 82] on img at bounding box center [296, 88] width 19 height 19
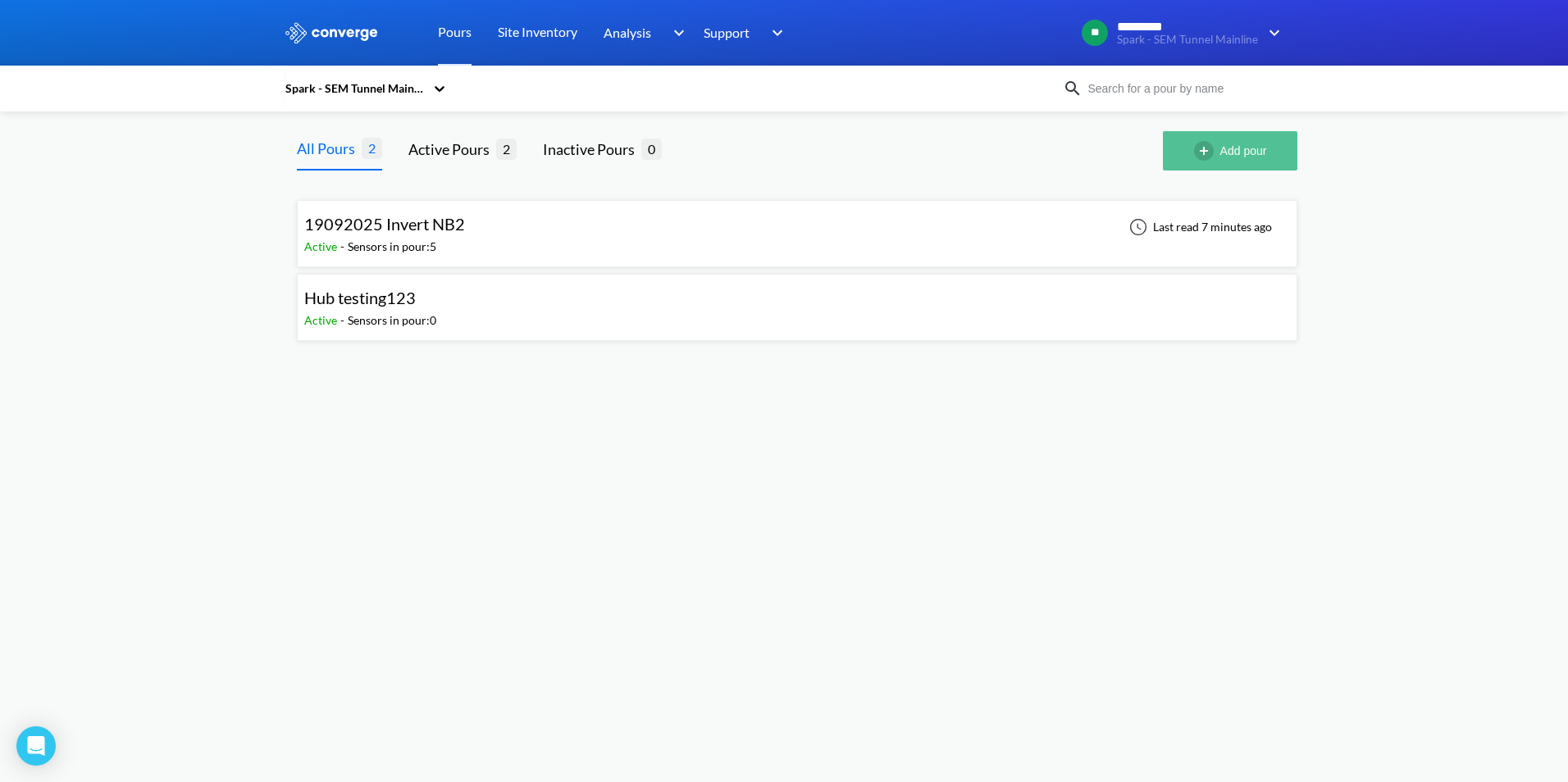
click at [1241, 158] on button "Add pour" at bounding box center [1231, 150] width 135 height 40
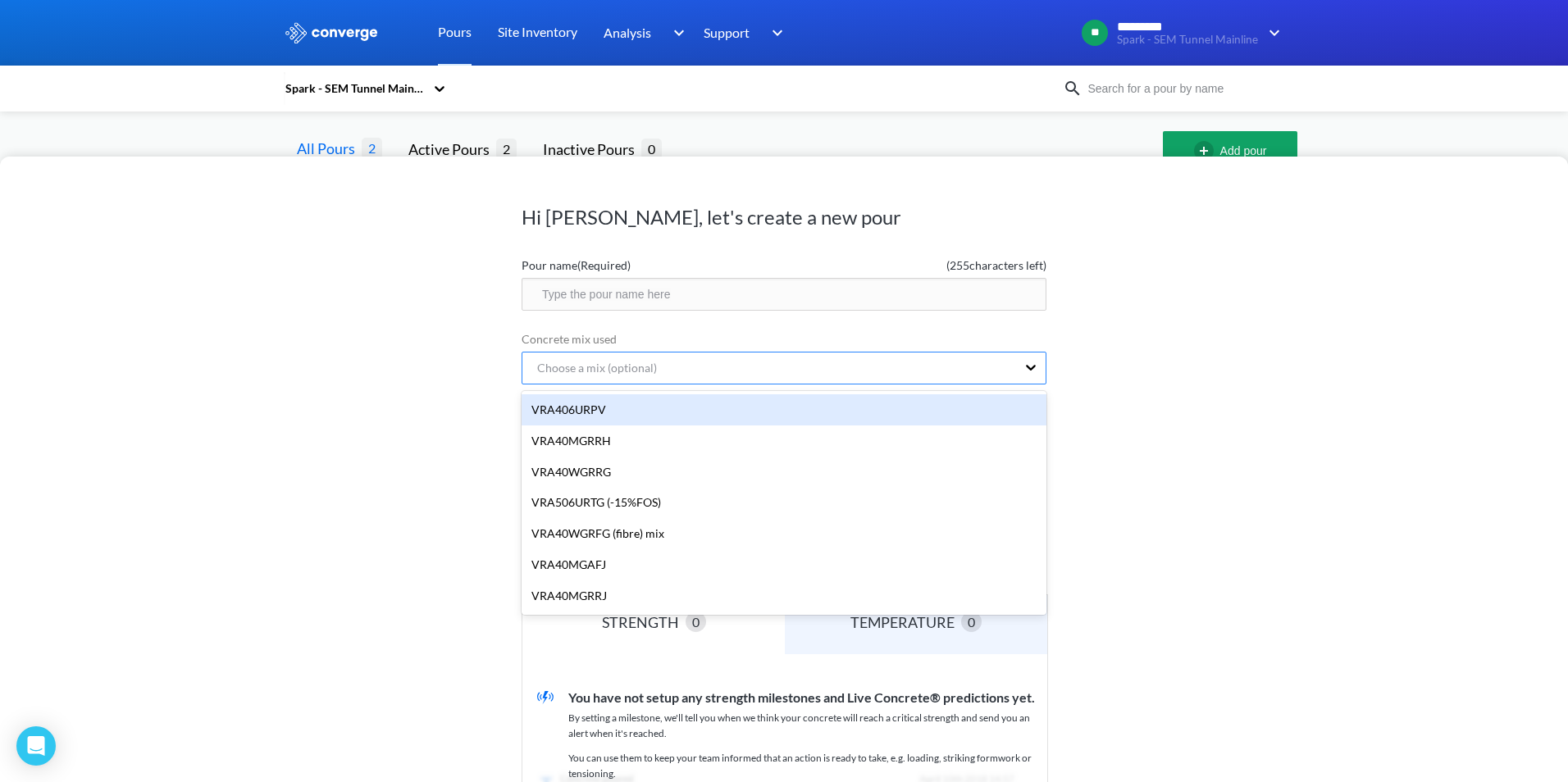
click at [597, 370] on div "Choose a mix (optional)" at bounding box center [591, 368] width 133 height 18
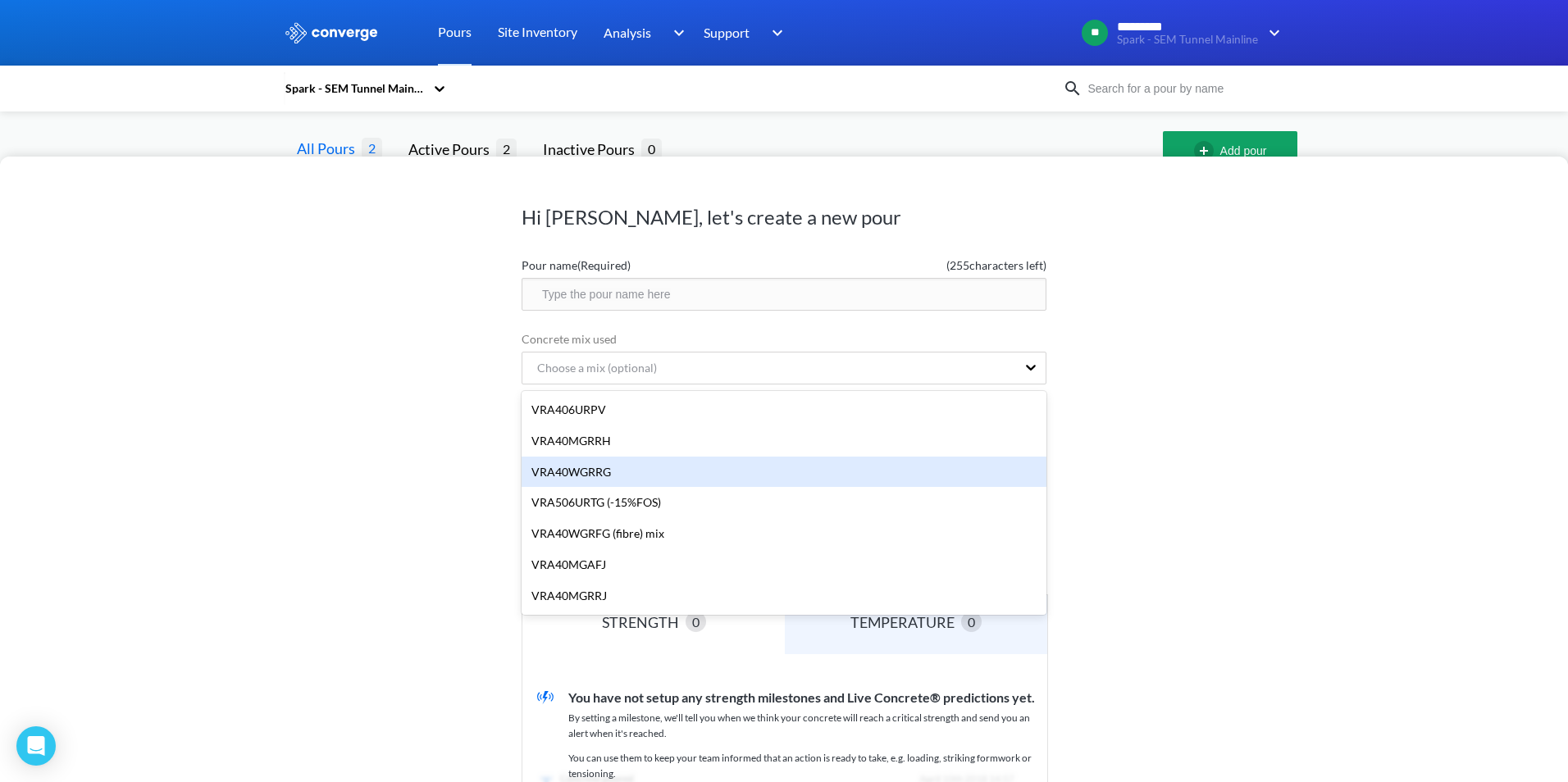
click at [585, 472] on div "VRA40WGRRG" at bounding box center [784, 473] width 525 height 31
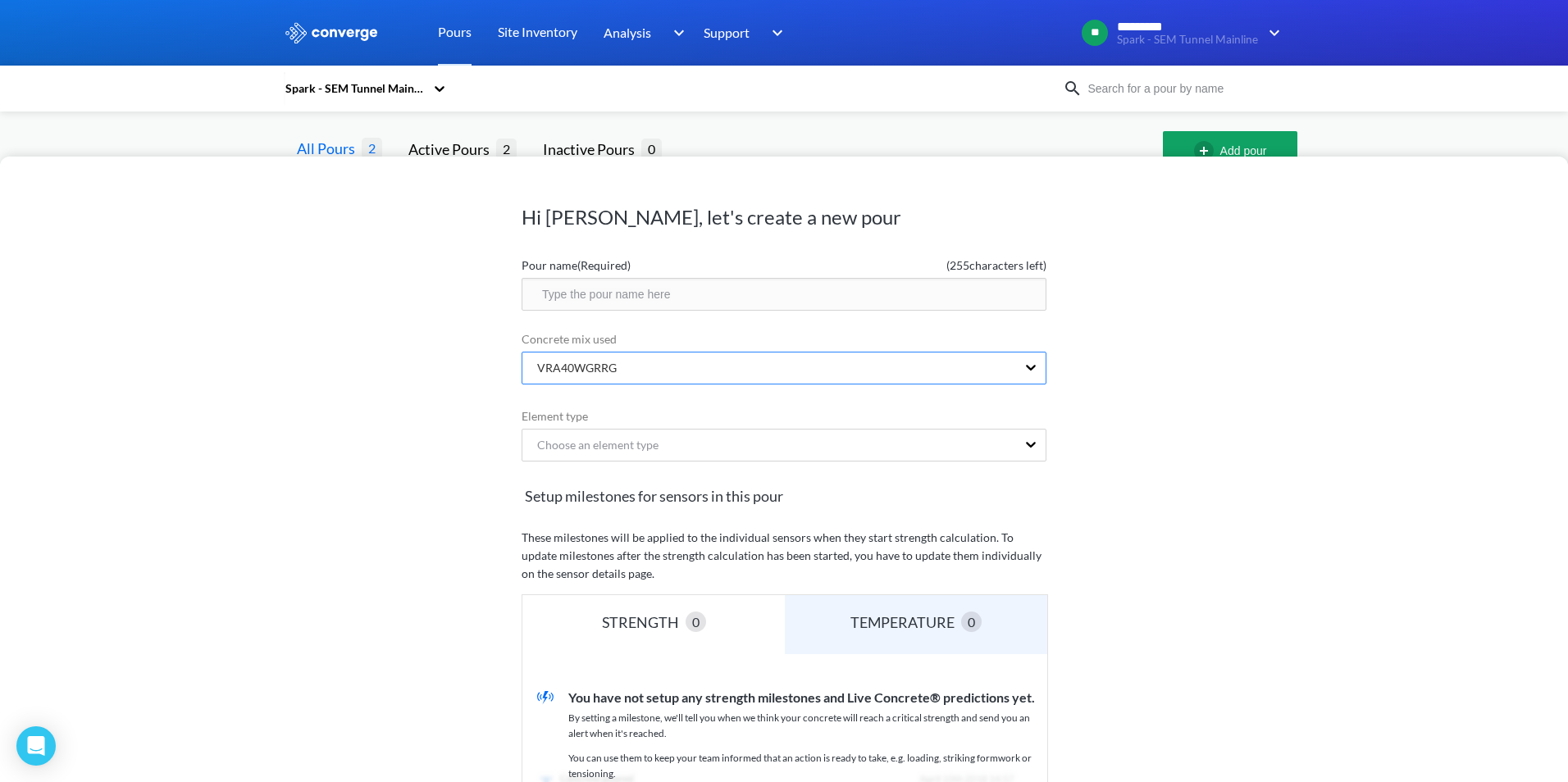
click at [593, 369] on div "VRA40WGRRG" at bounding box center [571, 368] width 92 height 18
click at [136, 101] on div "Spark - SEM Tunnel Mainline" at bounding box center [784, 89] width 1568 height 46
click at [1425, 151] on div "Hi [PERSON_NAME], let's create a new pour Pour name (Required) ( 255 characters…" at bounding box center [784, 391] width 1568 height 782
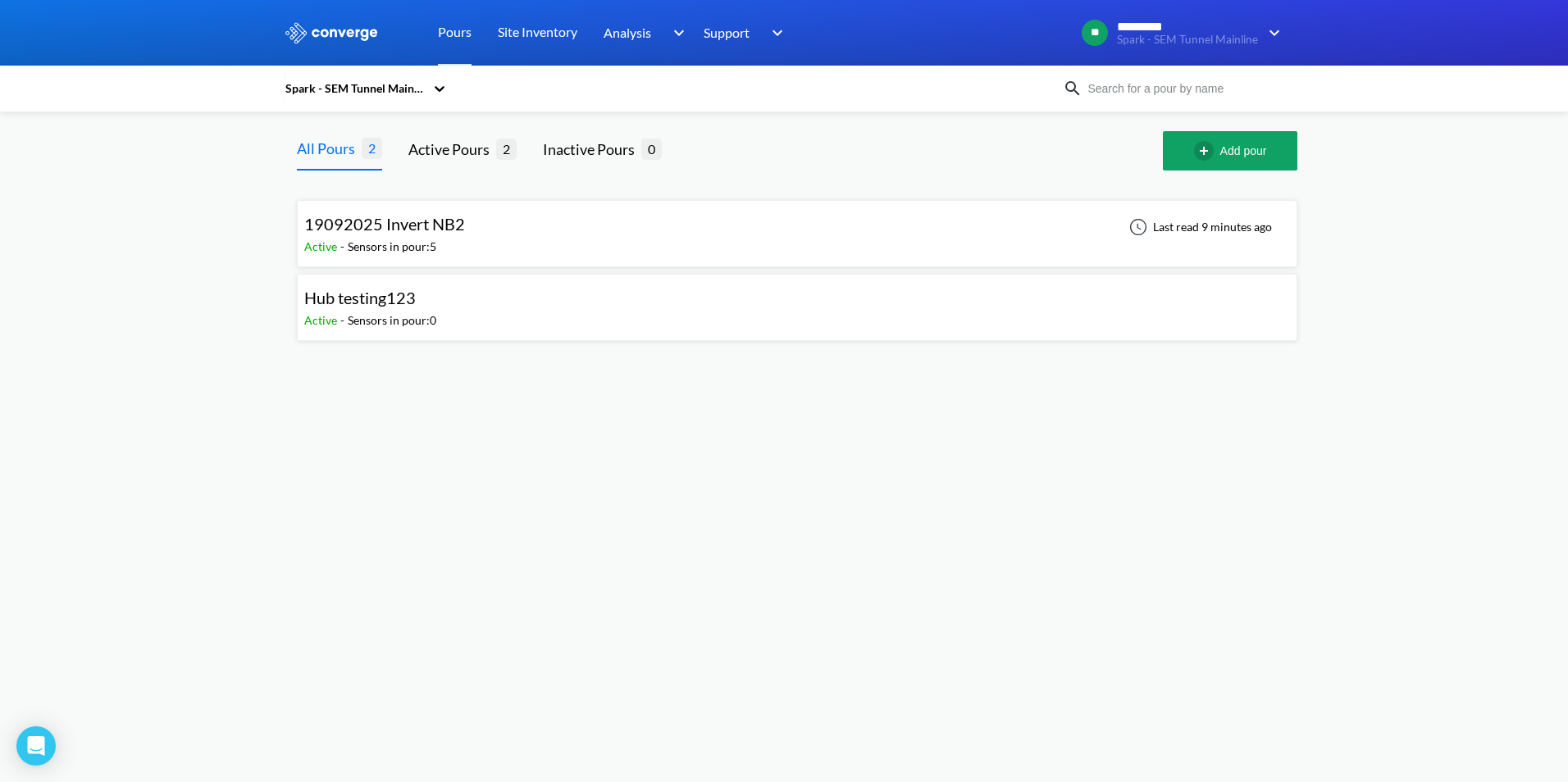
click at [631, 245] on div "19092025 Invert NB2 Active - Sensors in pour: 5 Last read 9 minutes ago" at bounding box center [798, 234] width 986 height 53
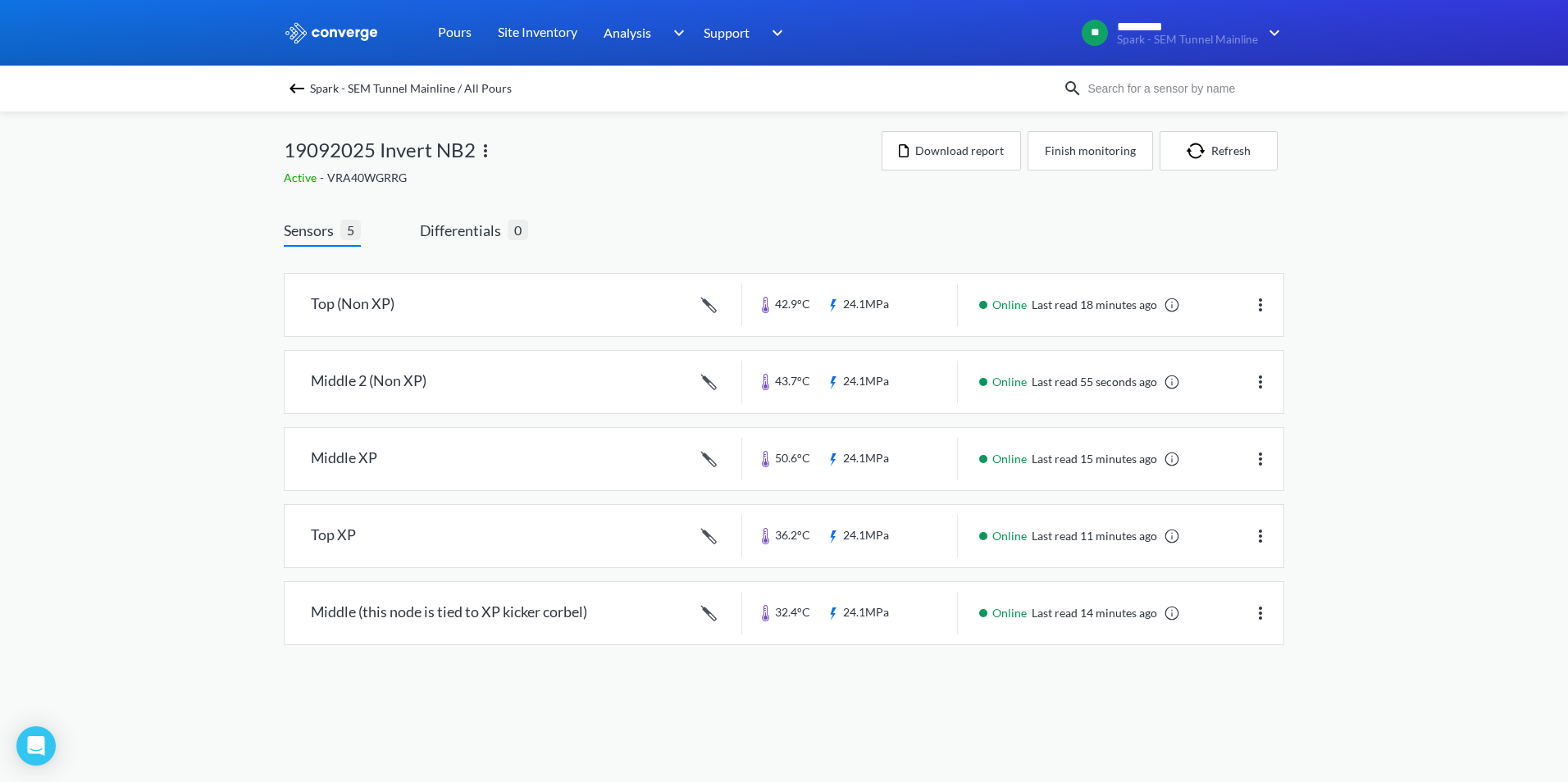
click at [295, 83] on img at bounding box center [296, 88] width 19 height 19
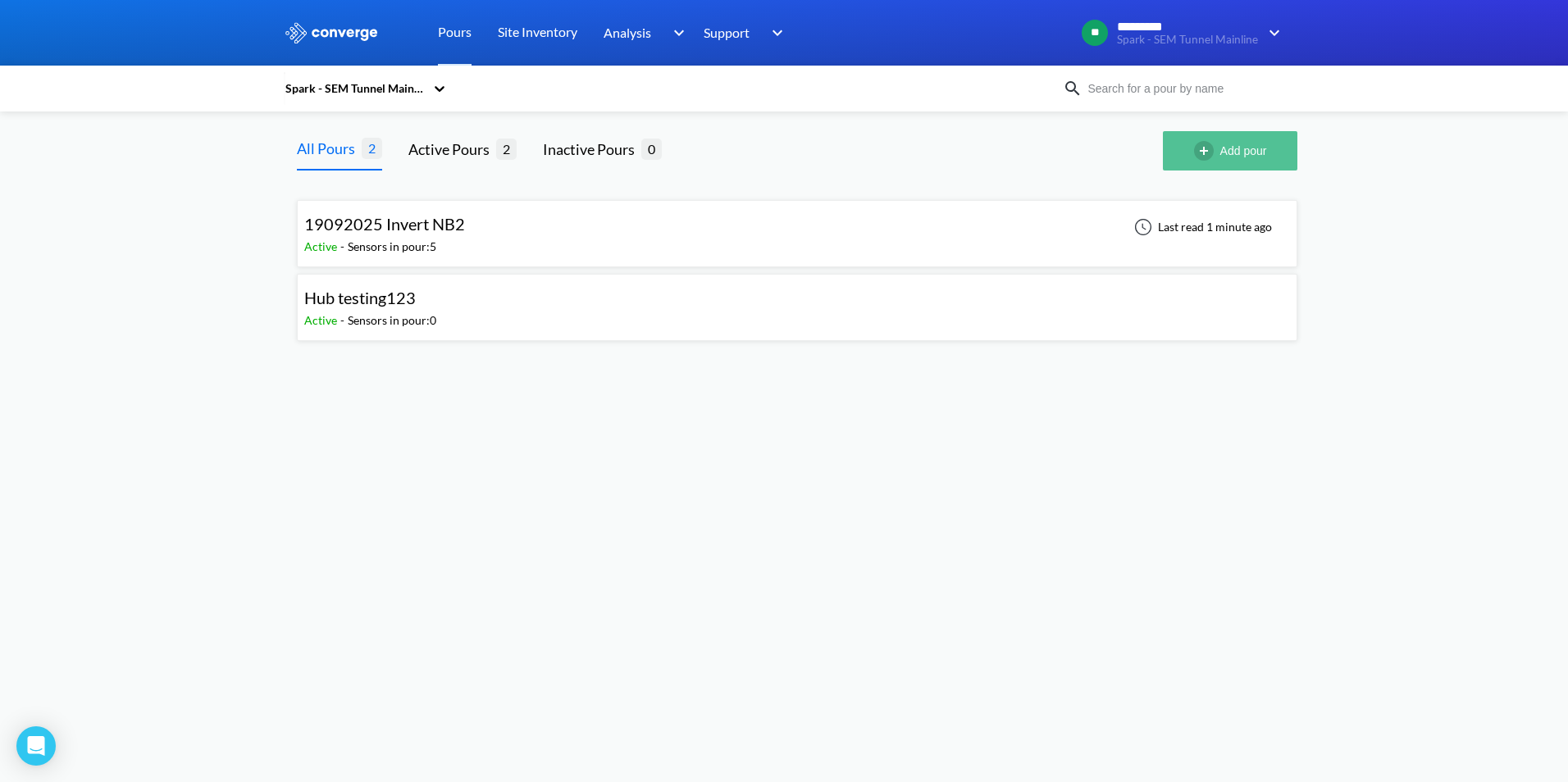
click at [1200, 147] on img "button" at bounding box center [1207, 150] width 26 height 19
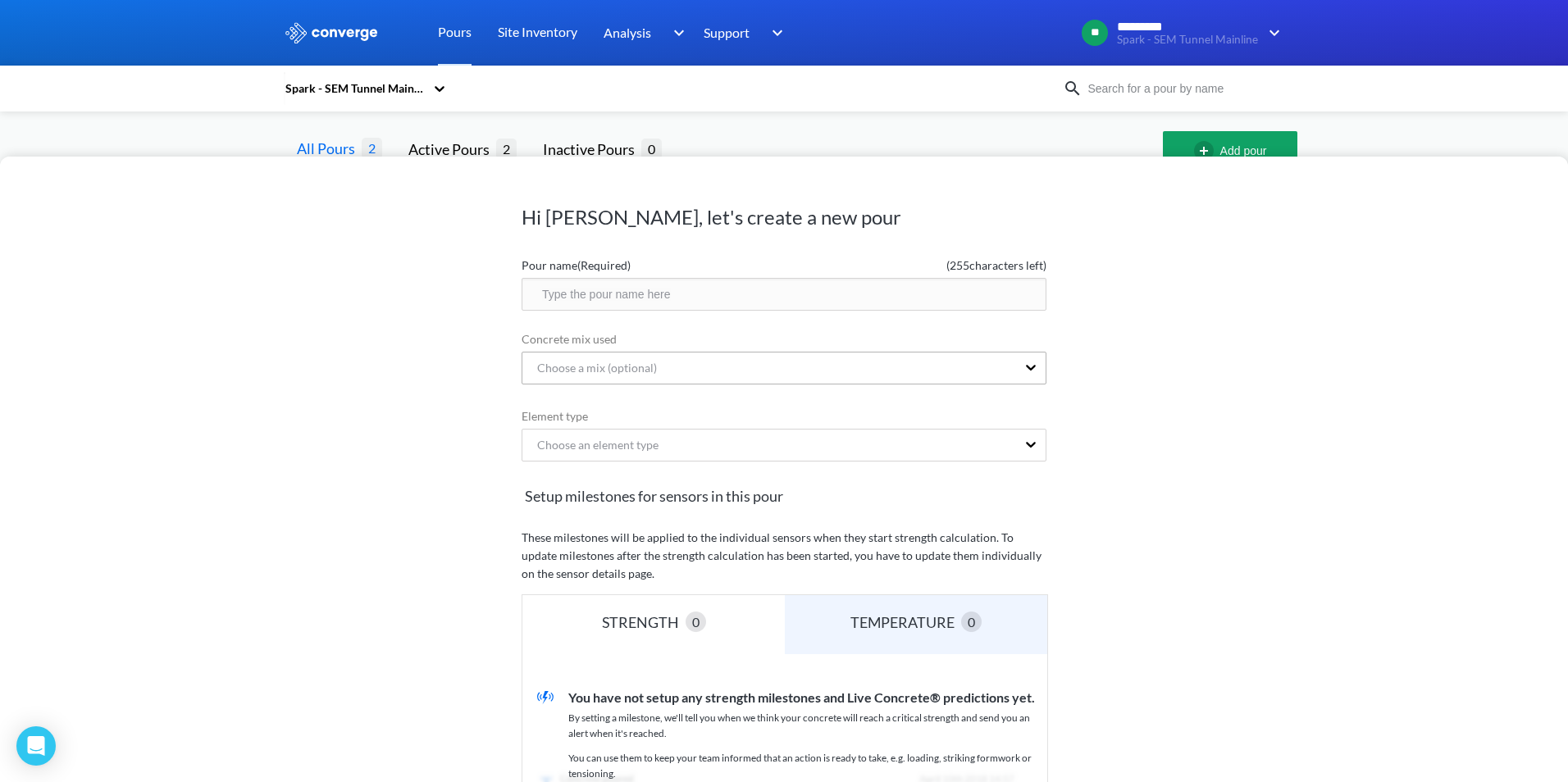
click at [644, 371] on div "Choose a mix (optional)" at bounding box center [591, 368] width 133 height 18
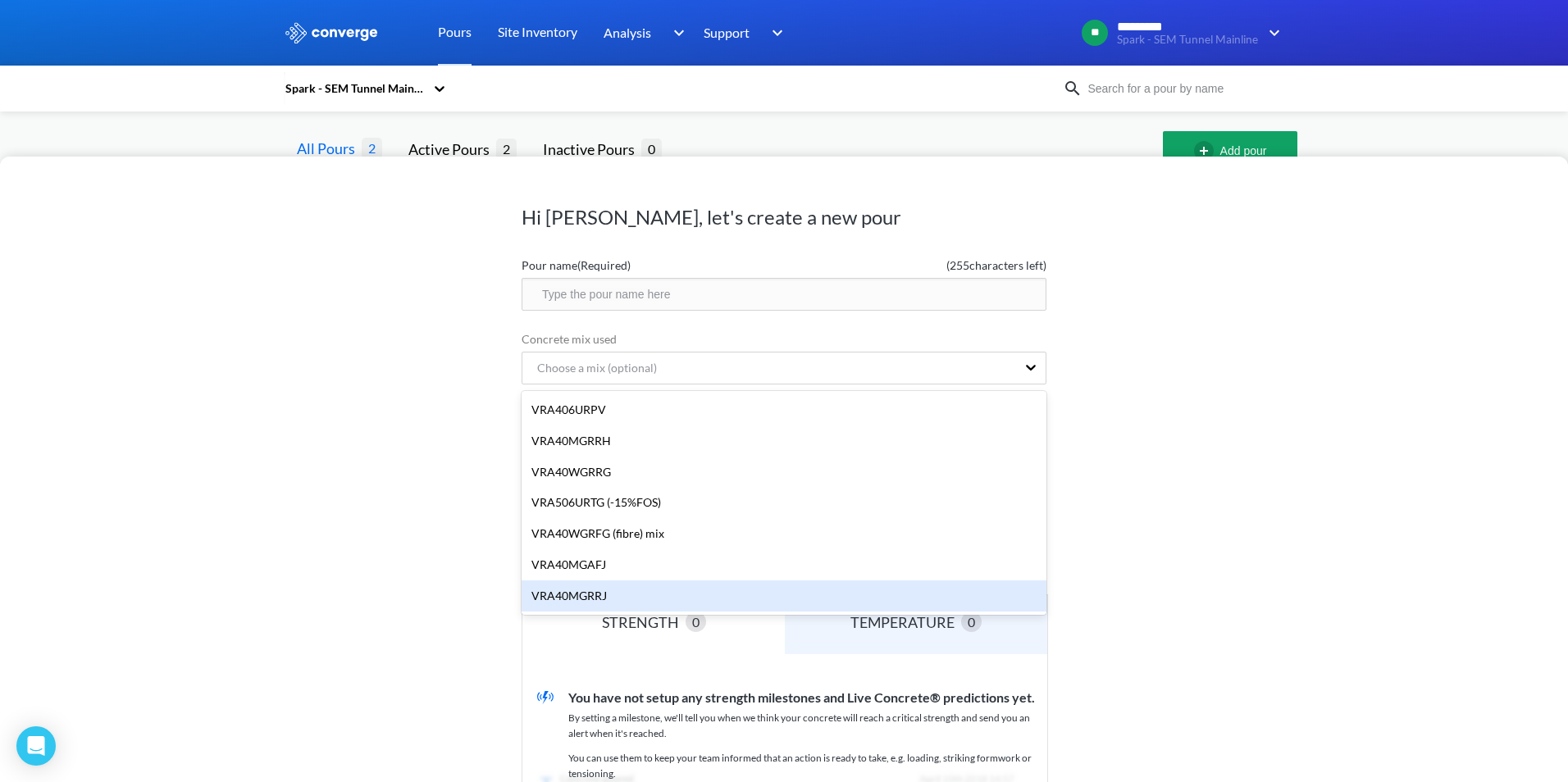
click at [249, 601] on div "Hi [PERSON_NAME], let's create a new pour Pour name (Required) ( 255 characters…" at bounding box center [784, 470] width 1568 height 626
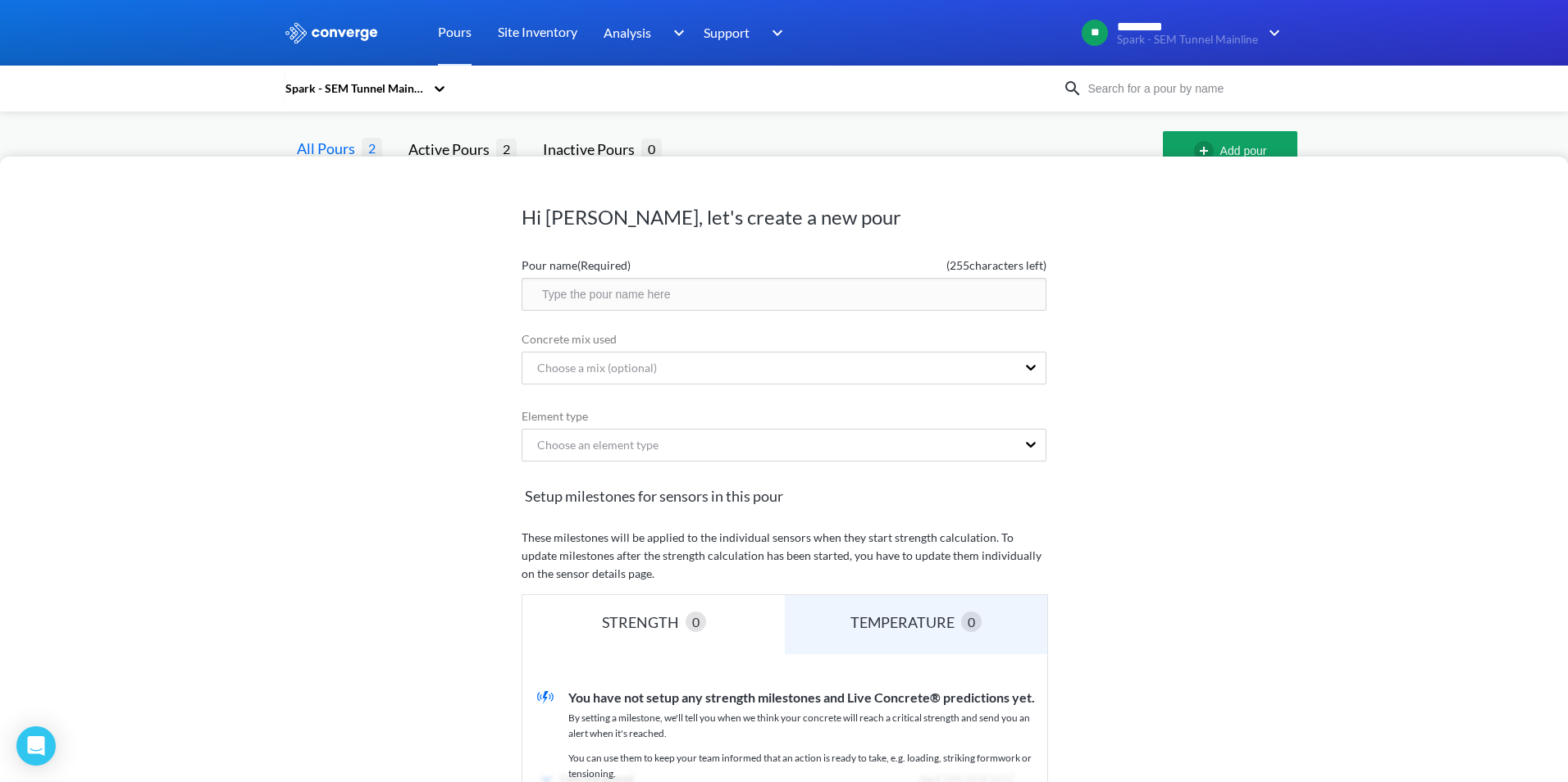
drag, startPoint x: 315, startPoint y: 455, endPoint x: 318, endPoint y: 438, distance: 17.3
click at [318, 448] on div "Hi [PERSON_NAME], let's create a new pour Pour name (Required) ( 255 characters…" at bounding box center [784, 470] width 1568 height 626
click at [163, 124] on div "Hi [PERSON_NAME], let's create a new pour Pour name (Required) ( 255 characters…" at bounding box center [784, 391] width 1568 height 782
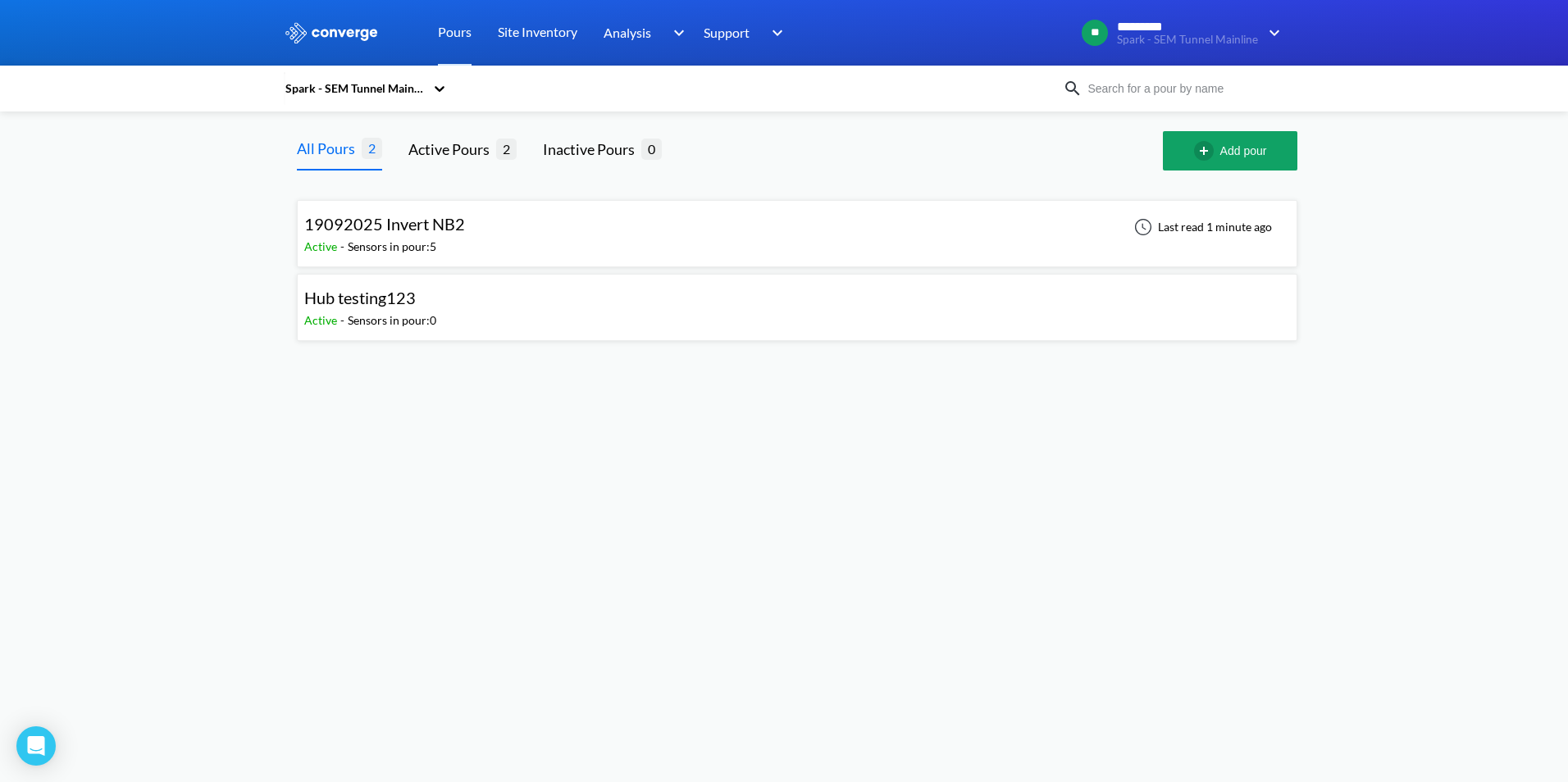
click at [656, 494] on body "Sorry, this feature is not available in the demo OK MENU Spark - SEM Tunnel Mai…" at bounding box center [784, 391] width 1568 height 782
click at [1194, 150] on img "button" at bounding box center [1207, 150] width 26 height 19
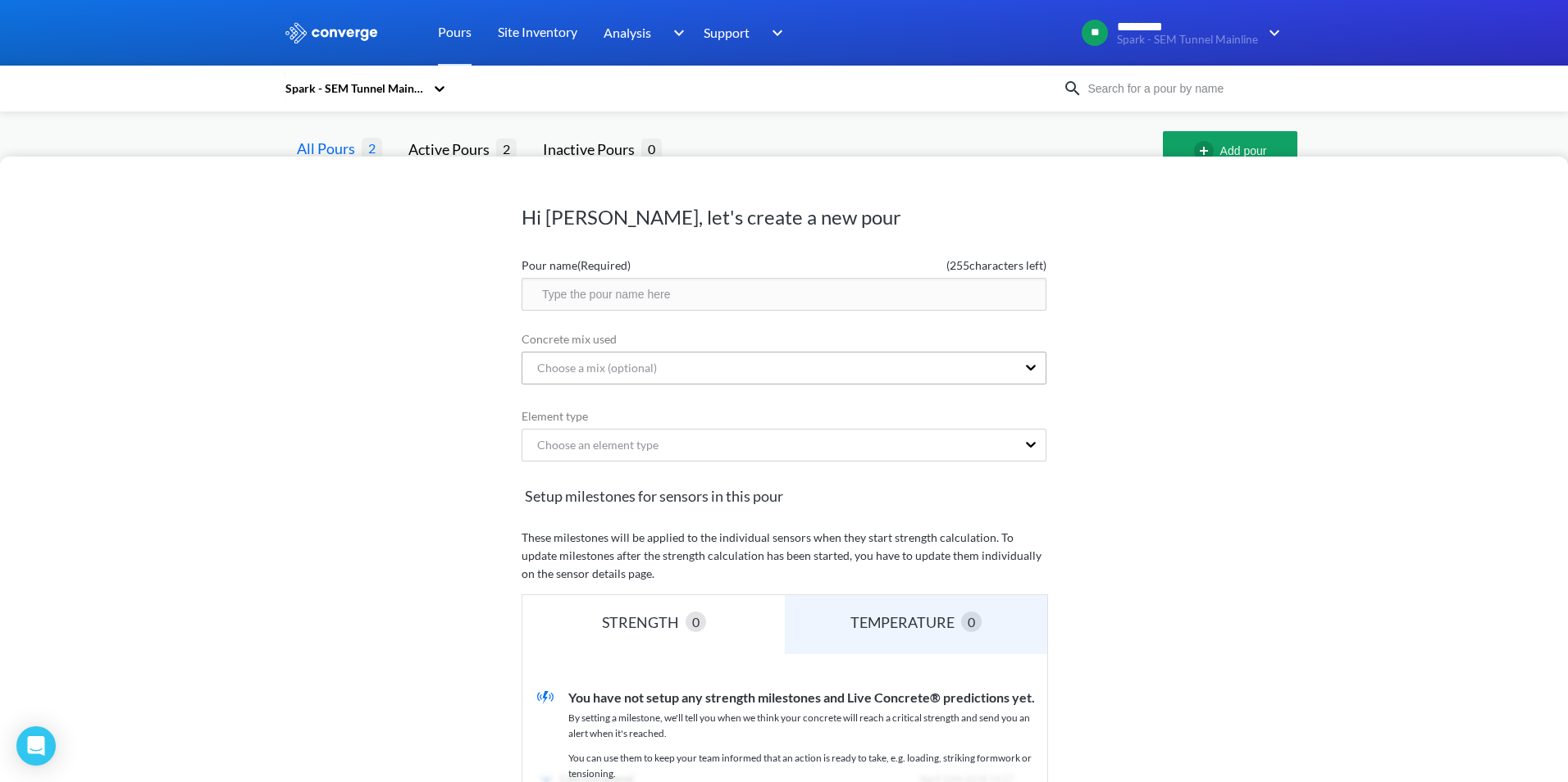
click at [632, 363] on div "Choose a mix (optional)" at bounding box center [591, 368] width 133 height 18
click at [671, 375] on div "Choose a mix (optional)" at bounding box center [769, 368] width 494 height 31
click at [670, 370] on div "Choose a mix (optional)" at bounding box center [769, 368] width 494 height 31
